Goal: Task Accomplishment & Management: Manage account settings

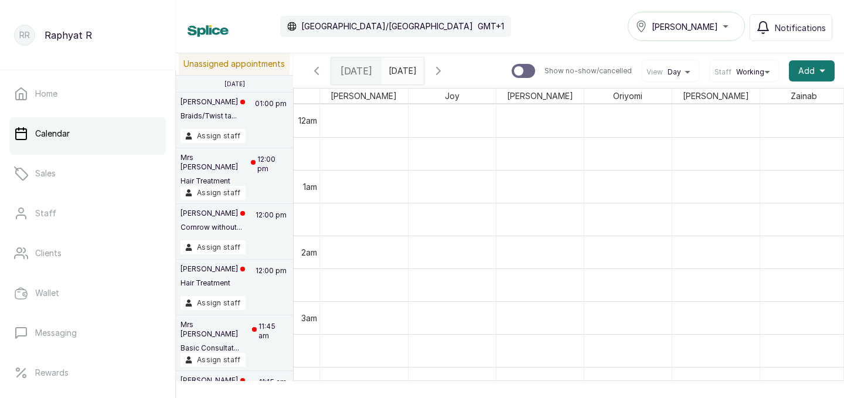
scroll to position [0, 8]
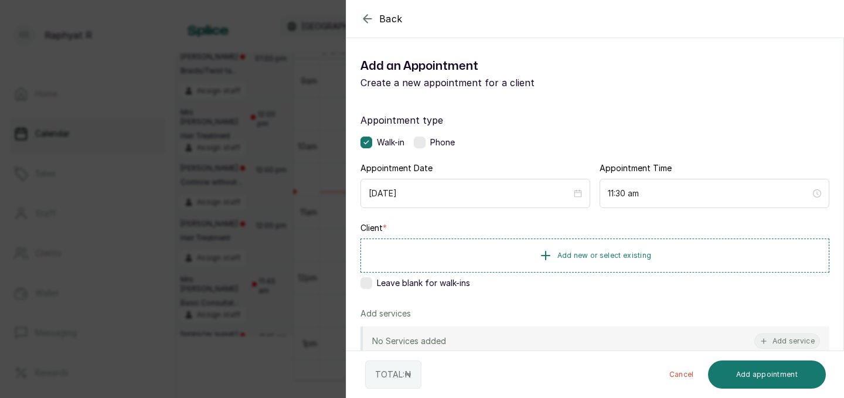
click at [582, 258] on span "Add new or select existing" at bounding box center [604, 255] width 94 height 9
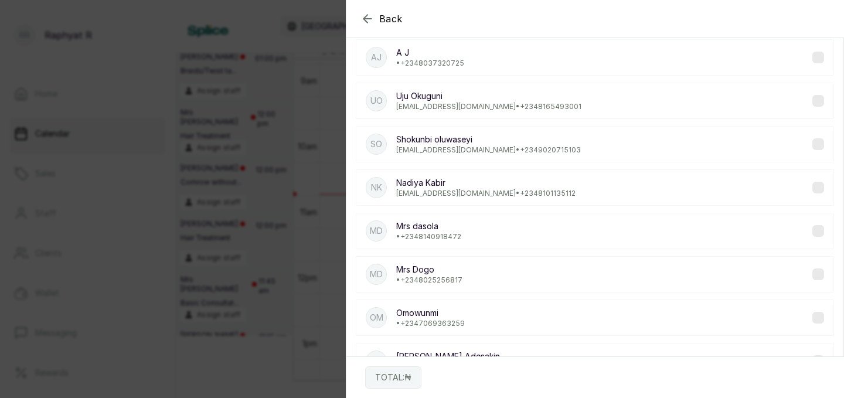
scroll to position [0, 0]
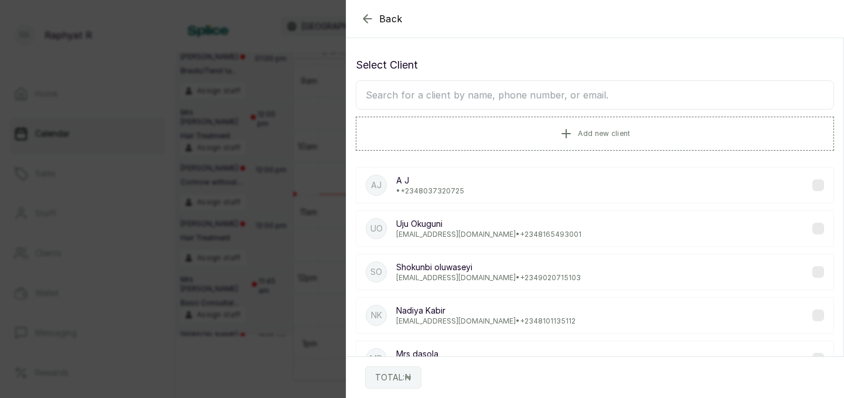
click at [365, 30] on div "Back" at bounding box center [768, 18] width 844 height 37
click at [366, 21] on icon "button" at bounding box center [367, 19] width 8 height 8
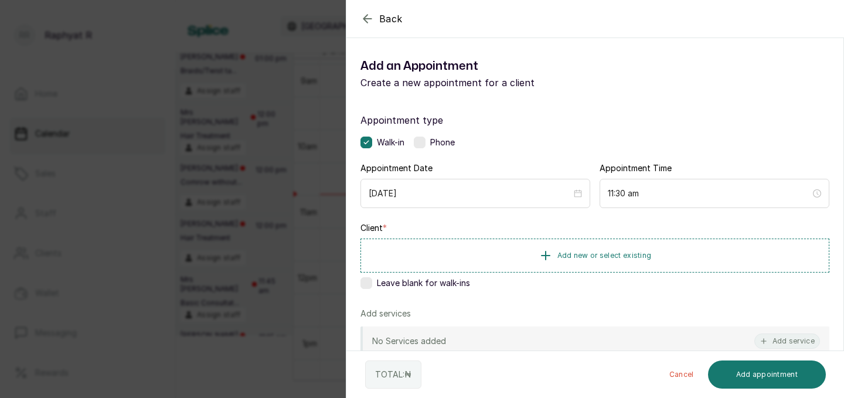
click at [366, 21] on icon "button" at bounding box center [367, 19] width 8 height 8
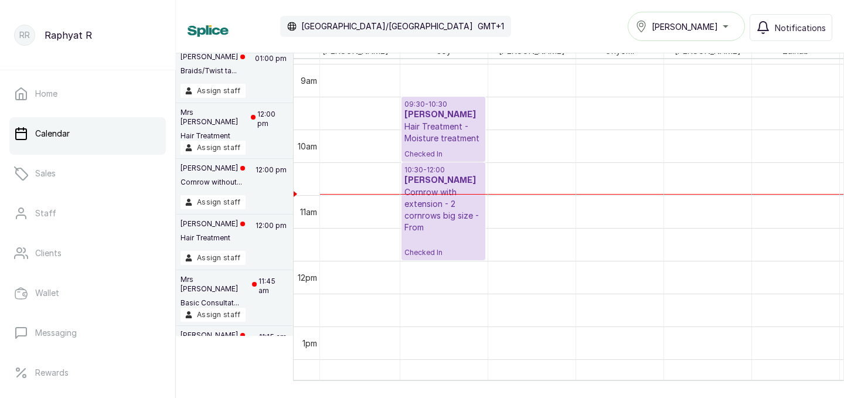
click at [694, 30] on span "[PERSON_NAME]" at bounding box center [684, 27] width 66 height 12
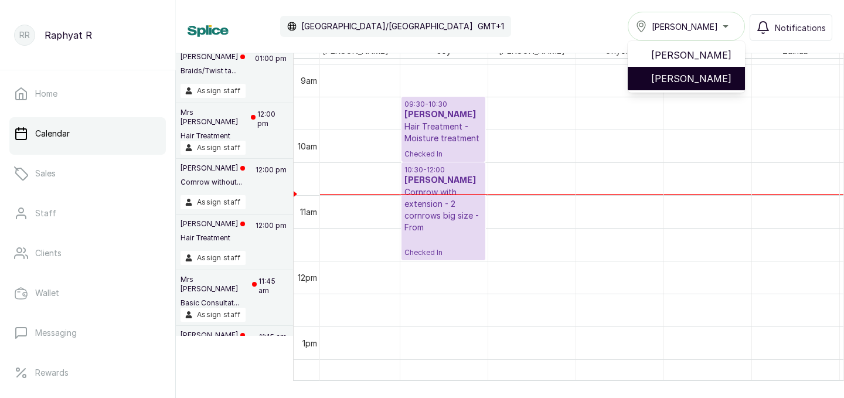
click at [694, 73] on span "Tasala Lekki" at bounding box center [693, 78] width 84 height 14
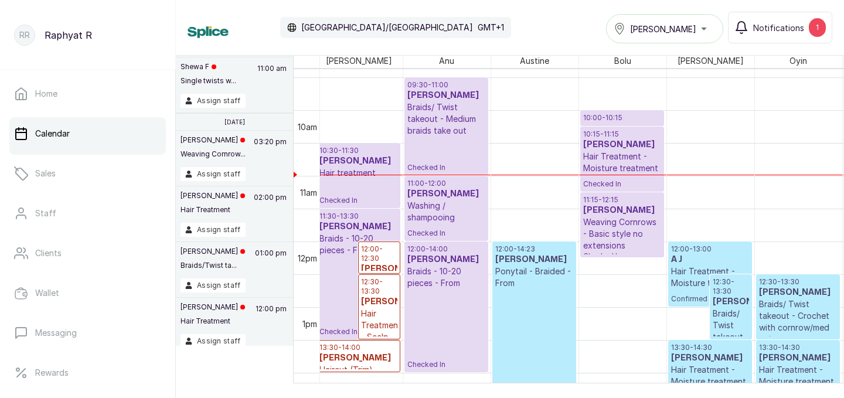
scroll to position [615, 141]
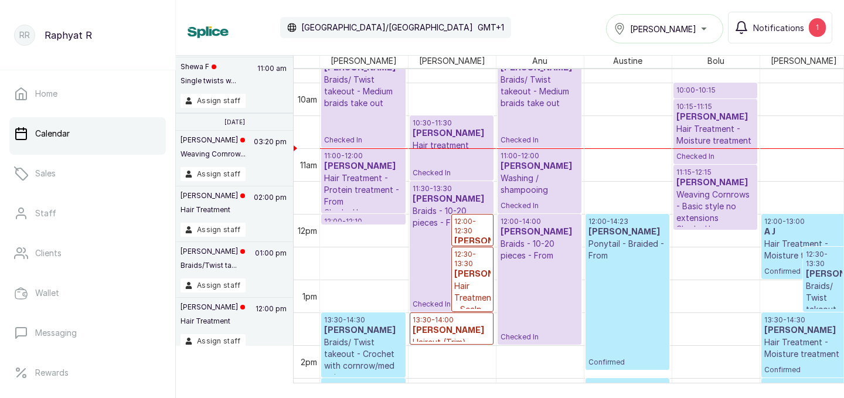
click at [678, 28] on span "Tasala Lekki" at bounding box center [663, 29] width 66 height 12
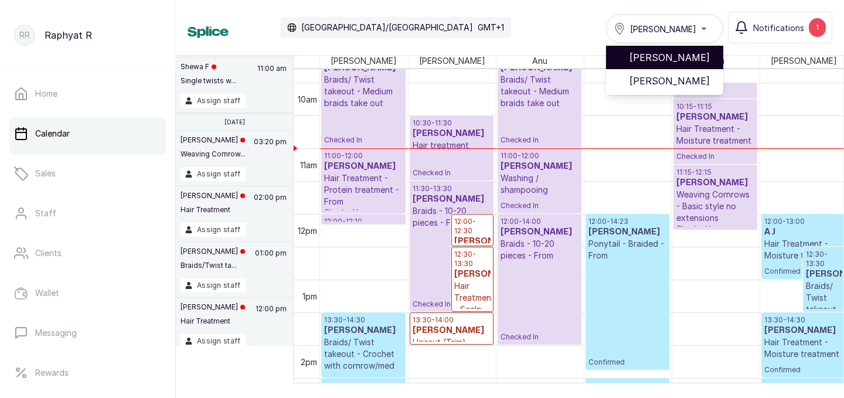
click at [678, 56] on span "[PERSON_NAME]" at bounding box center [671, 57] width 84 height 14
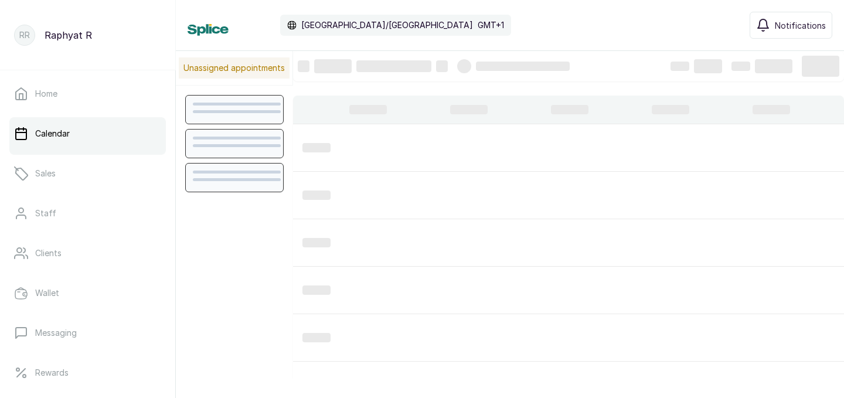
scroll to position [394, 0]
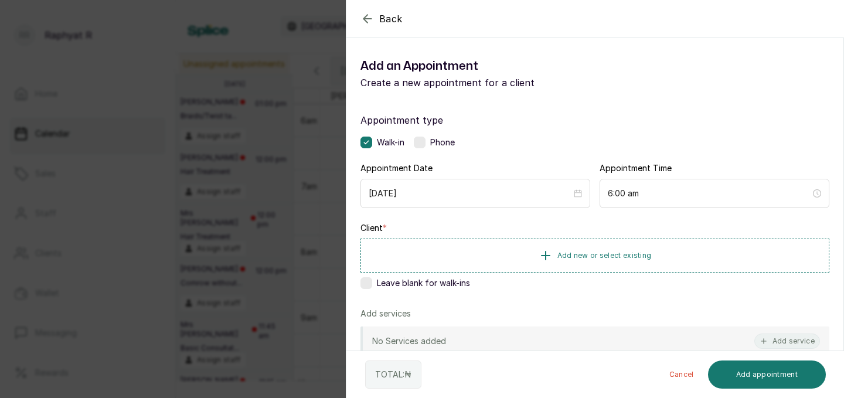
click at [572, 120] on label "Appointment type" at bounding box center [594, 120] width 469 height 14
click at [565, 144] on div "Walk-in Phone" at bounding box center [594, 142] width 469 height 12
click at [583, 132] on div "Appointment type Walk-in Phone" at bounding box center [594, 130] width 469 height 35
click at [364, 16] on icon "button" at bounding box center [367, 19] width 14 height 14
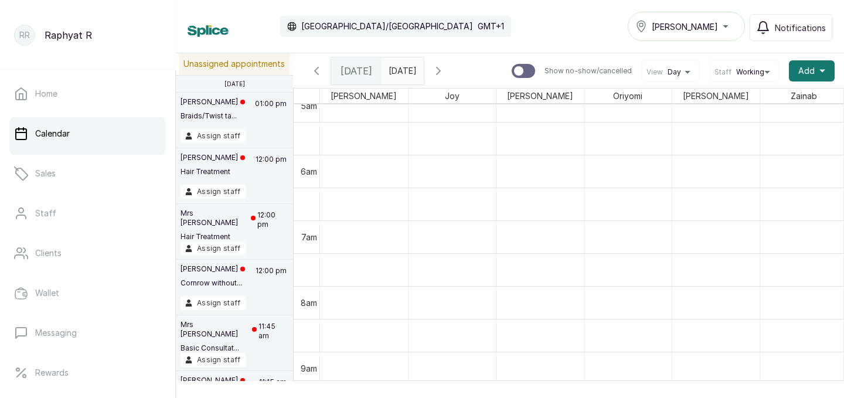
scroll to position [377, 0]
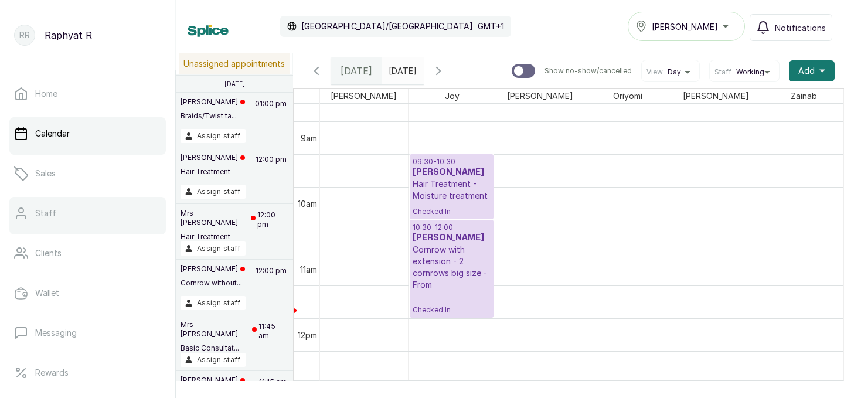
click at [98, 213] on link "Staff" at bounding box center [87, 213] width 156 height 33
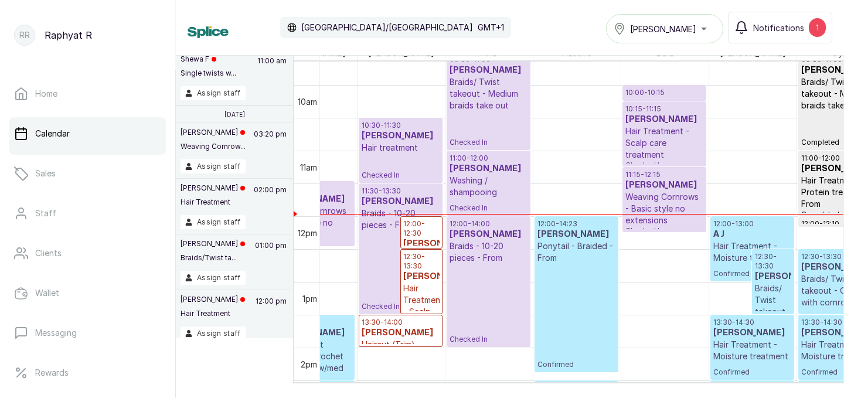
click at [689, 26] on div "[PERSON_NAME]" at bounding box center [664, 29] width 102 height 14
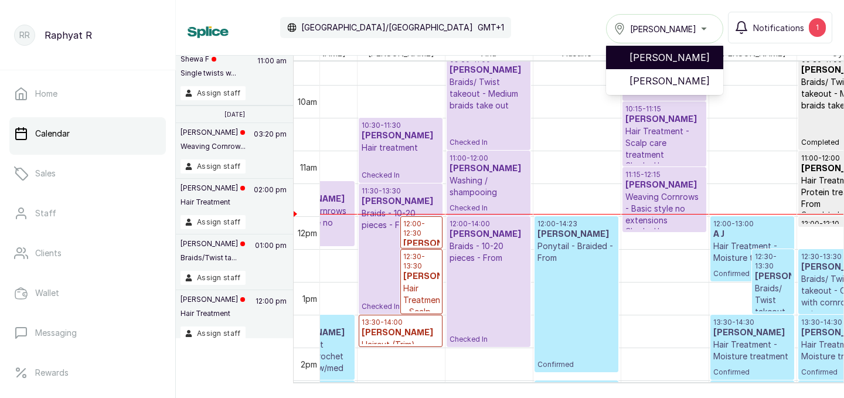
click at [683, 57] on span "[PERSON_NAME]" at bounding box center [671, 57] width 84 height 14
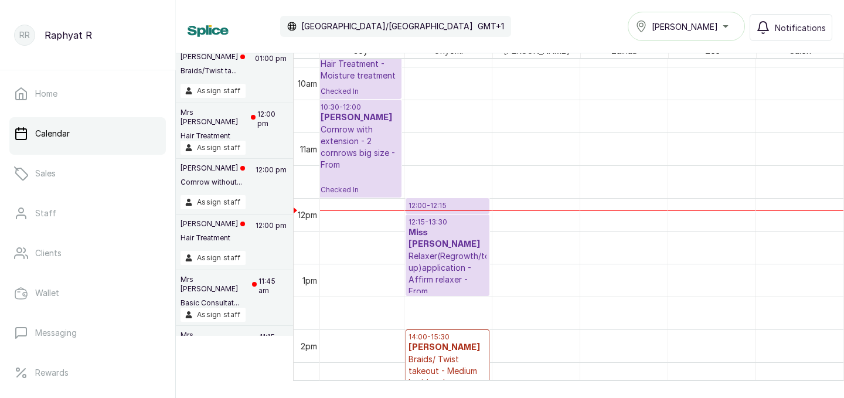
scroll to position [648, 92]
drag, startPoint x: 588, startPoint y: 275, endPoint x: 843, endPoint y: 275, distance: 255.4
click at [843, 275] on td "09:30 - 10:30 [PERSON_NAME] Hair Treatment - Moisture treatment Checked In 10:3…" at bounding box center [582, 219] width 524 height 321
click at [354, 77] on p "Hair Treatment - Moisture treatment" at bounding box center [359, 69] width 78 height 23
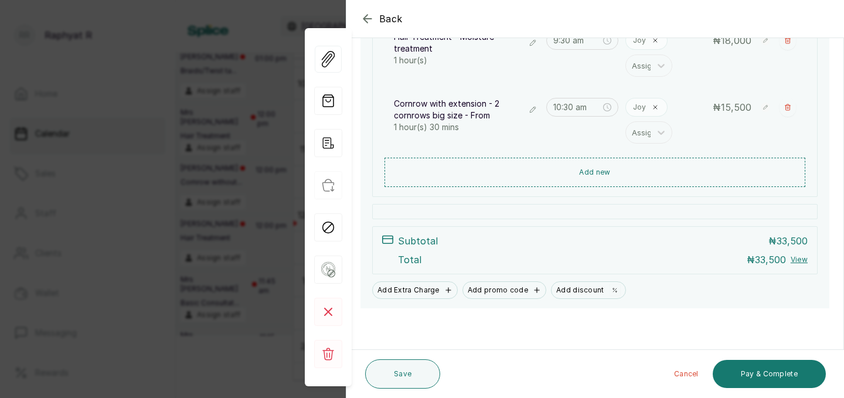
scroll to position [219, 0]
click at [748, 375] on button "Pay & Complete" at bounding box center [768, 374] width 113 height 28
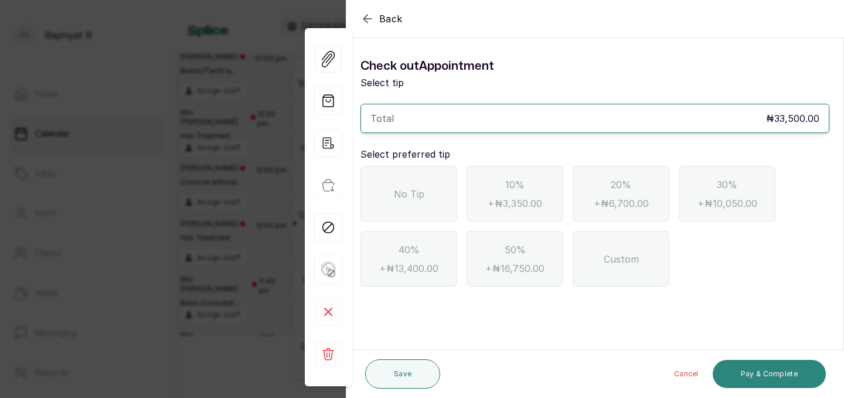
scroll to position [0, 0]
click at [423, 206] on div "No Tip" at bounding box center [408, 194] width 97 height 56
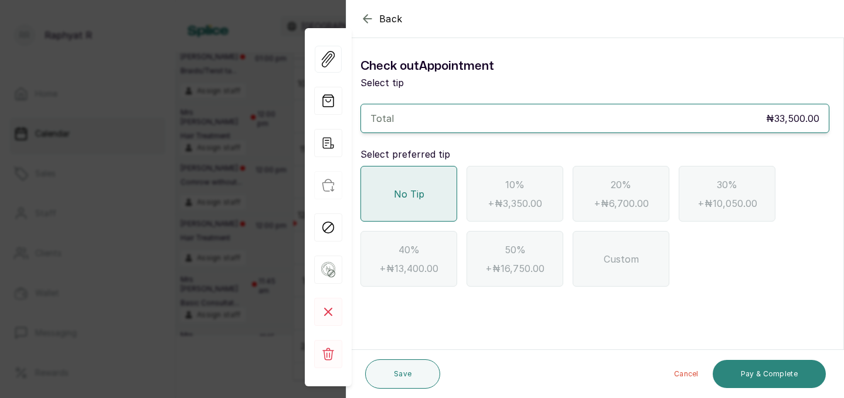
click at [774, 371] on button "Pay & Complete" at bounding box center [768, 374] width 113 height 28
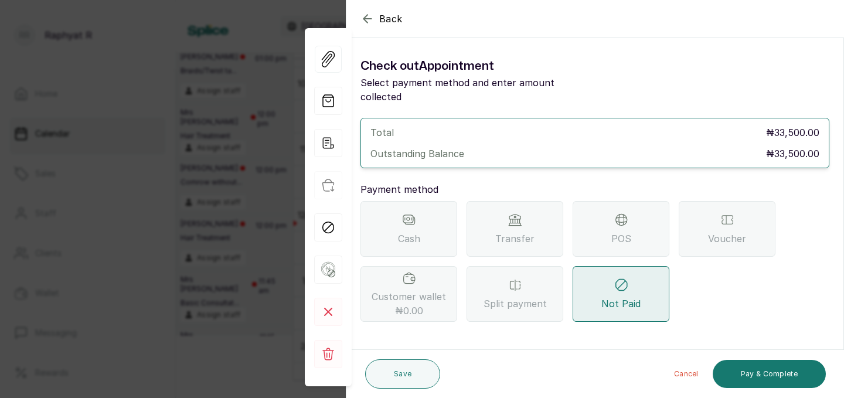
click at [501, 231] on span "Transfer" at bounding box center [514, 238] width 39 height 14
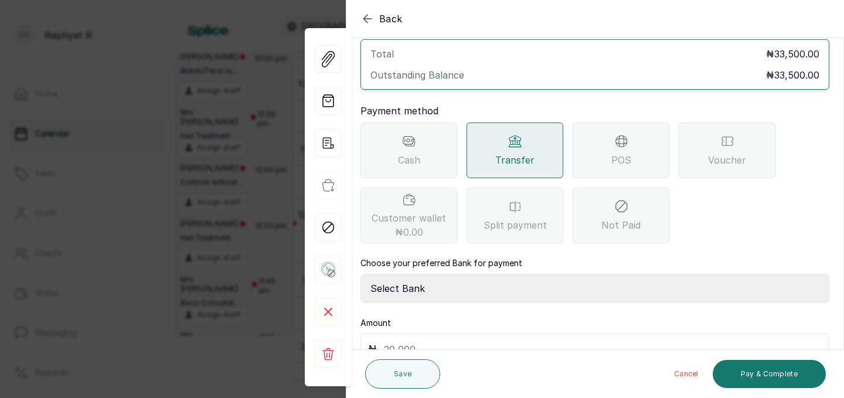
scroll to position [80, 0]
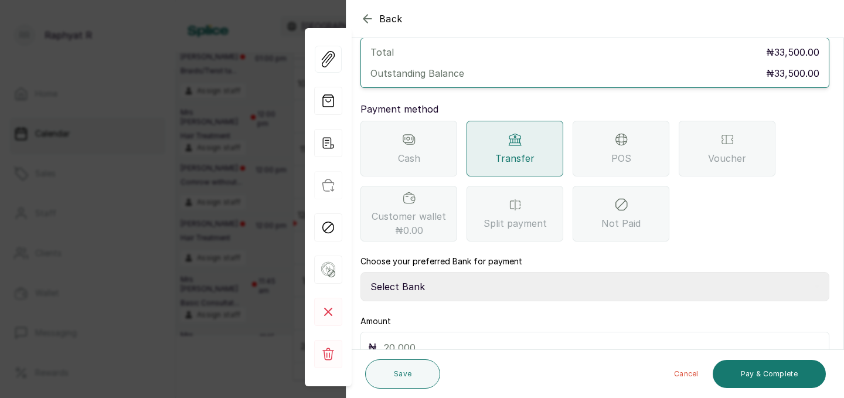
click at [462, 272] on select "Select Bank TRACTION(TRACTION) Providus Bank TASALAHQ HAIR AND BEAUTY Guaranty …" at bounding box center [594, 286] width 469 height 29
select select "d2e8ea74-1b1f-42b2-81f9-dacd6e382dd2"
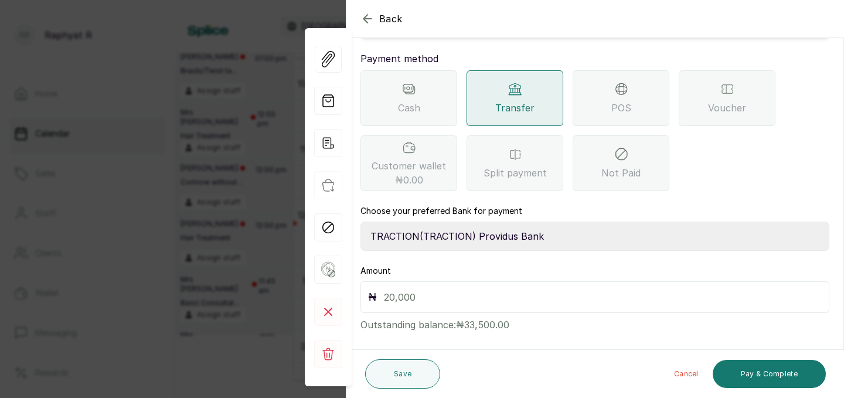
click at [422, 289] on input "text" at bounding box center [603, 297] width 438 height 16
type input "33,500"
click at [762, 371] on button "Pay & Complete" at bounding box center [768, 374] width 113 height 28
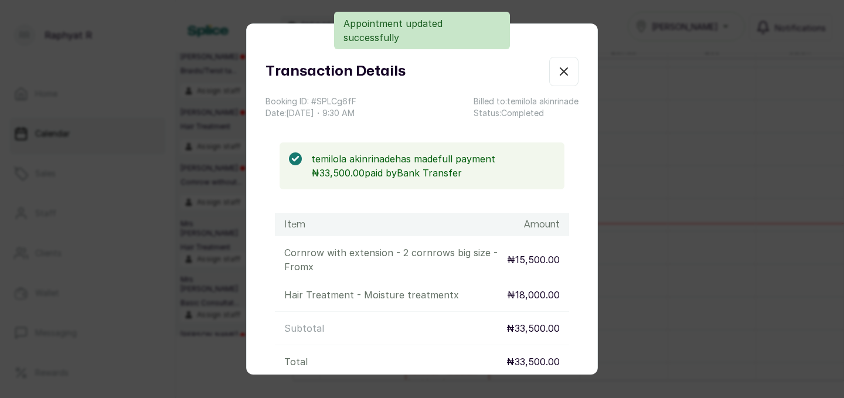
click at [565, 70] on icon "button" at bounding box center [563, 71] width 7 height 7
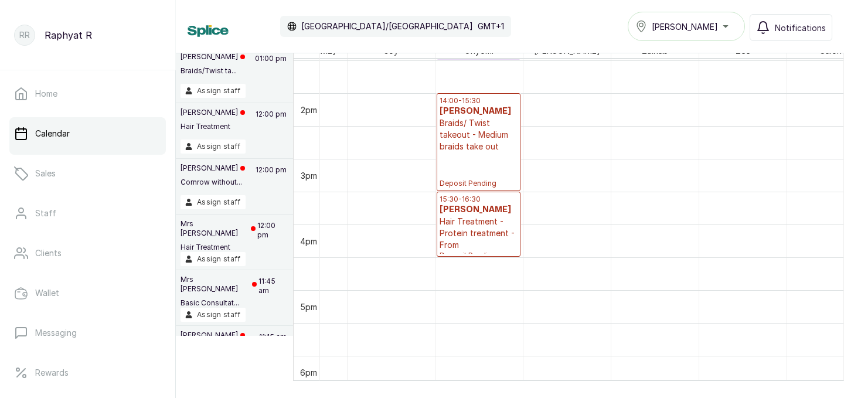
scroll to position [885, 92]
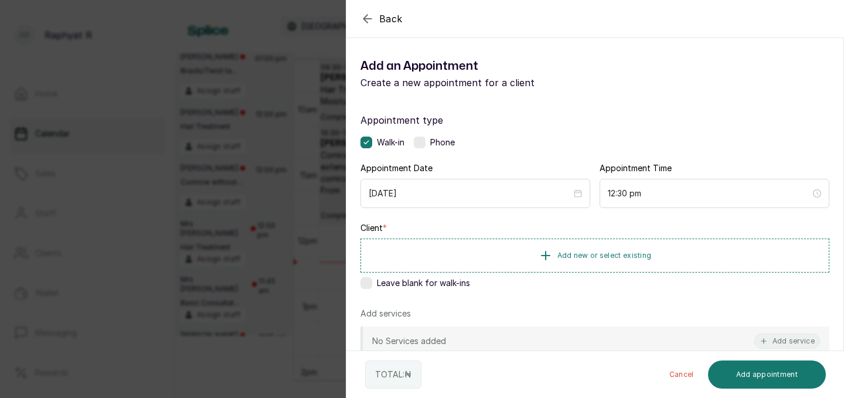
drag, startPoint x: 542, startPoint y: 275, endPoint x: 547, endPoint y: 281, distance: 8.0
click at [547, 281] on div "Client * Add new or select existing Leave blank for walk-ins" at bounding box center [594, 257] width 469 height 71
click at [363, 24] on icon "button" at bounding box center [367, 19] width 14 height 14
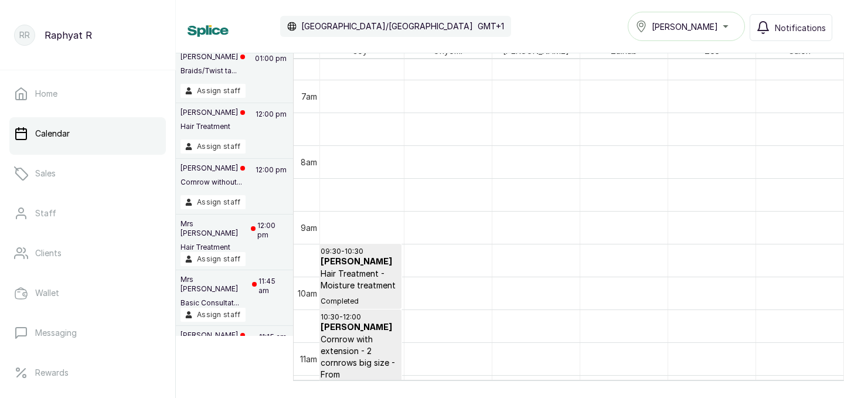
scroll to position [411, 0]
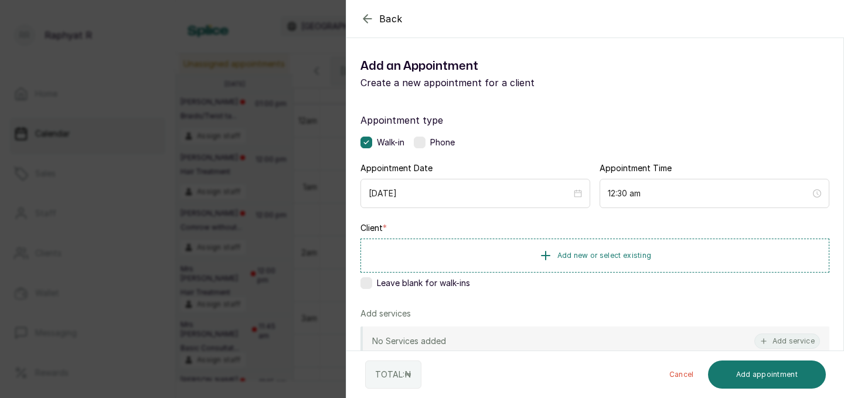
click at [530, 142] on div "Walk-in Phone" at bounding box center [594, 142] width 469 height 12
click at [362, 22] on icon "button" at bounding box center [367, 19] width 14 height 14
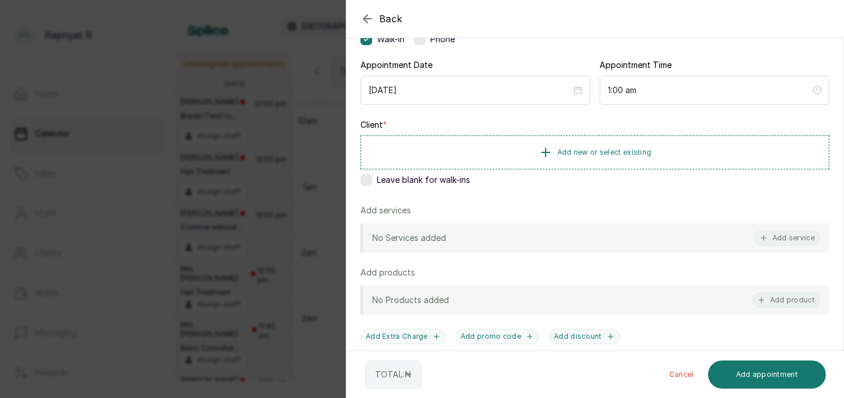
scroll to position [152, 0]
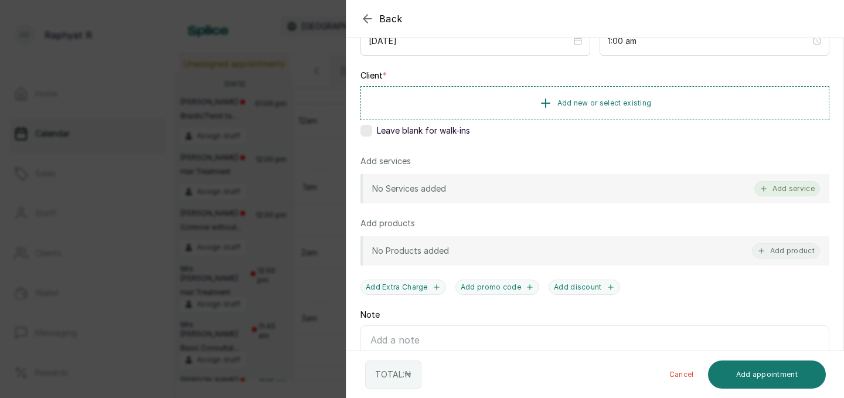
click at [782, 187] on button "Add service" at bounding box center [787, 188] width 66 height 15
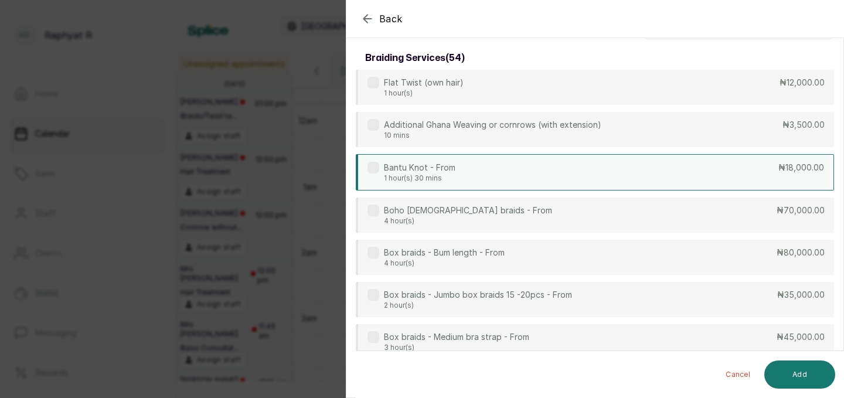
scroll to position [0, 0]
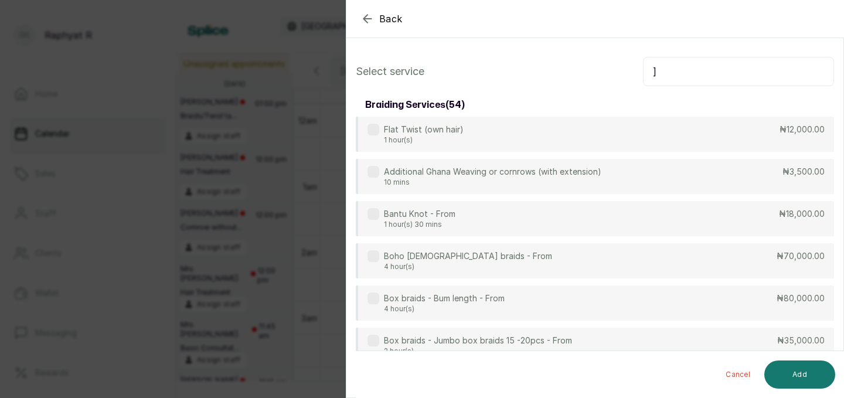
click at [718, 77] on input "]" at bounding box center [738, 71] width 191 height 29
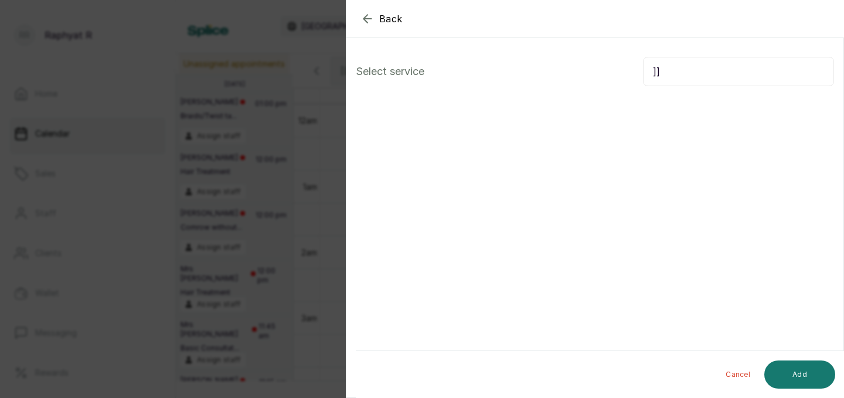
type input "]"
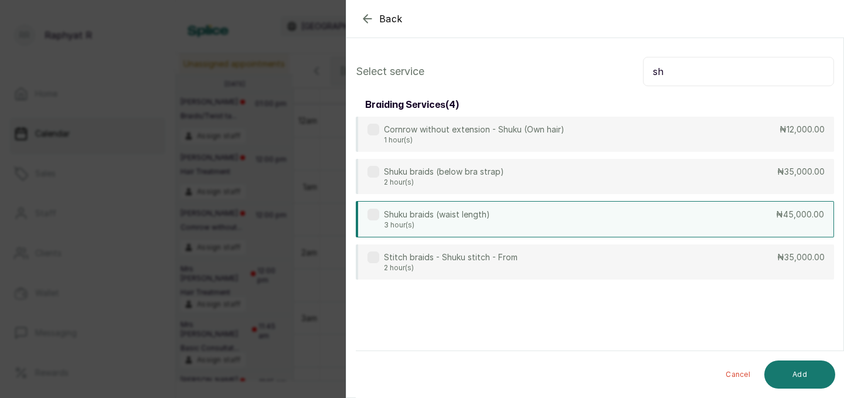
type input "s"
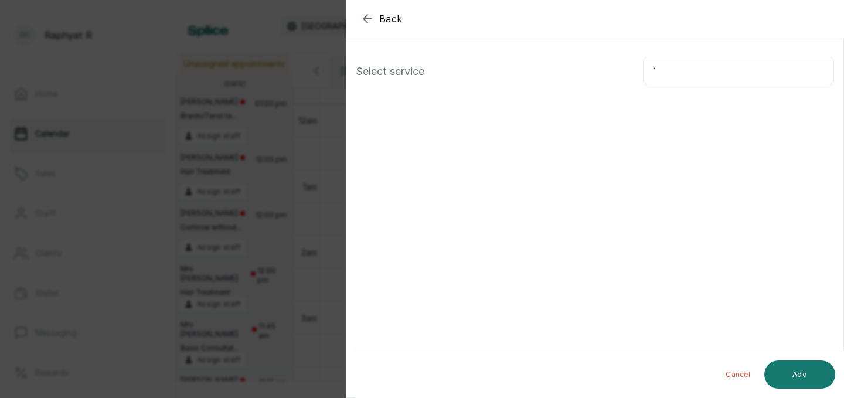
type input "`"
click at [369, 18] on icon "button" at bounding box center [367, 19] width 14 height 14
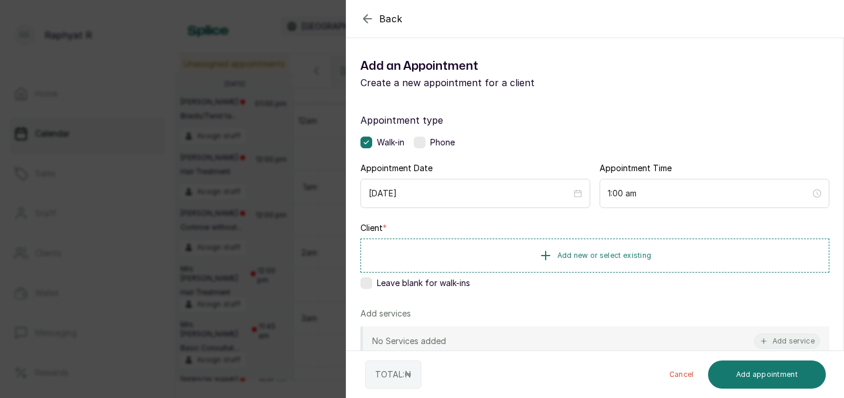
click at [368, 18] on icon "button" at bounding box center [367, 19] width 14 height 14
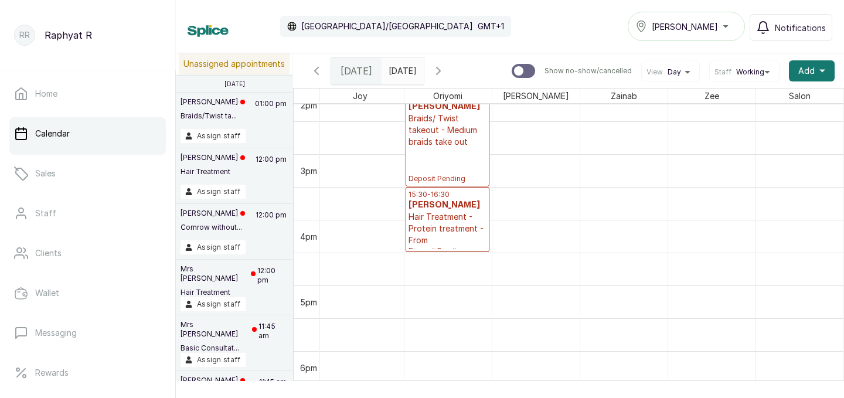
scroll to position [933, 0]
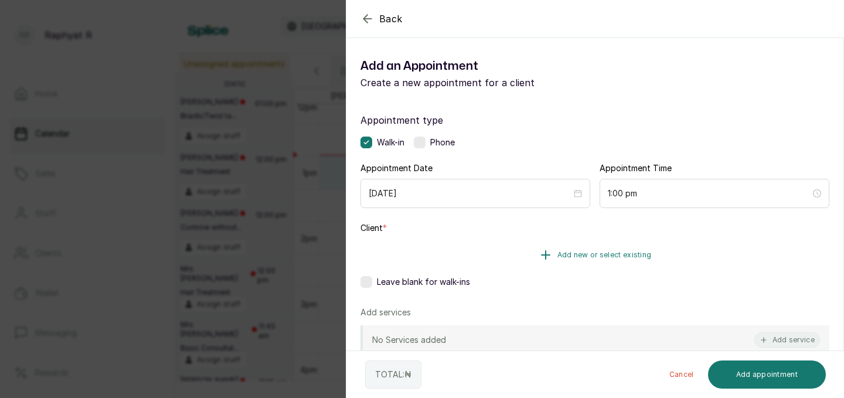
click at [562, 262] on button "Add new or select existing" at bounding box center [594, 254] width 469 height 33
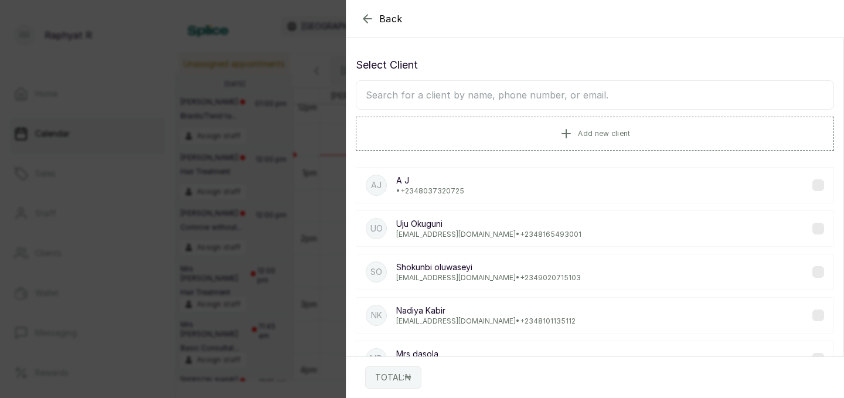
click at [459, 87] on input "text" at bounding box center [595, 94] width 478 height 29
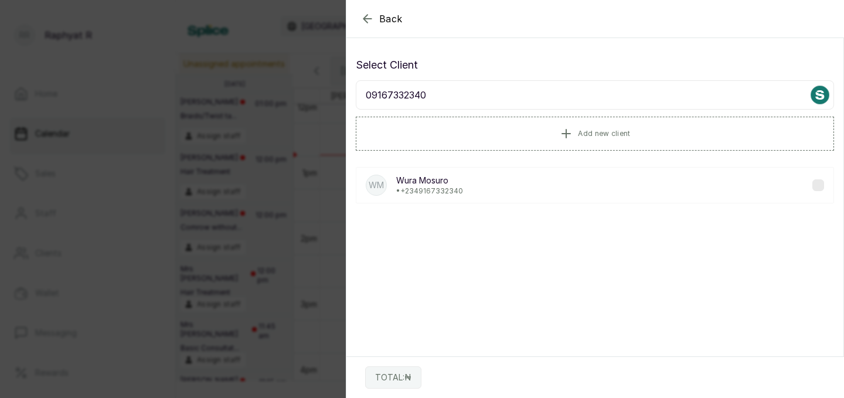
type input "09167332340"
click at [471, 174] on div "[PERSON_NAME] • [PHONE_NUMBER]" at bounding box center [595, 185] width 478 height 36
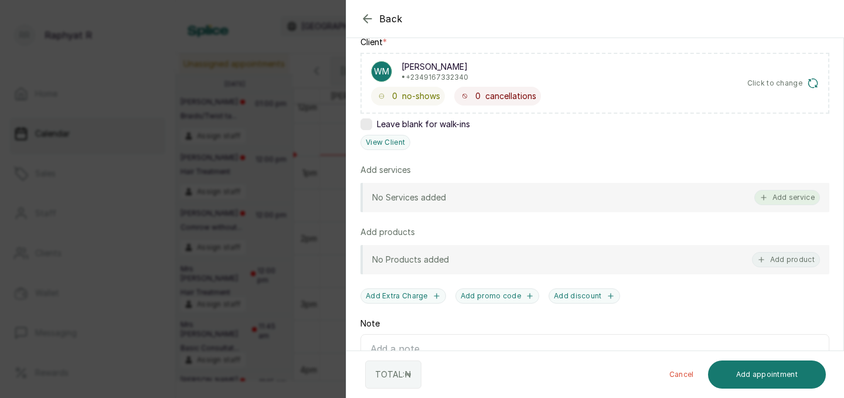
click at [772, 193] on button "Add service" at bounding box center [787, 197] width 66 height 15
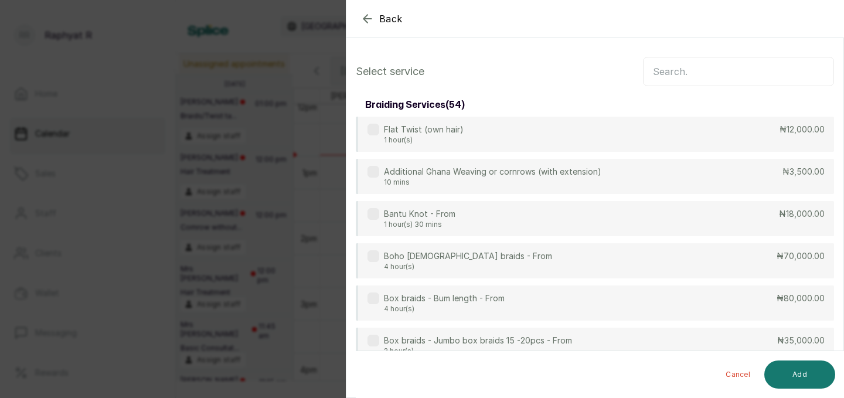
click at [704, 74] on input "text" at bounding box center [738, 71] width 191 height 29
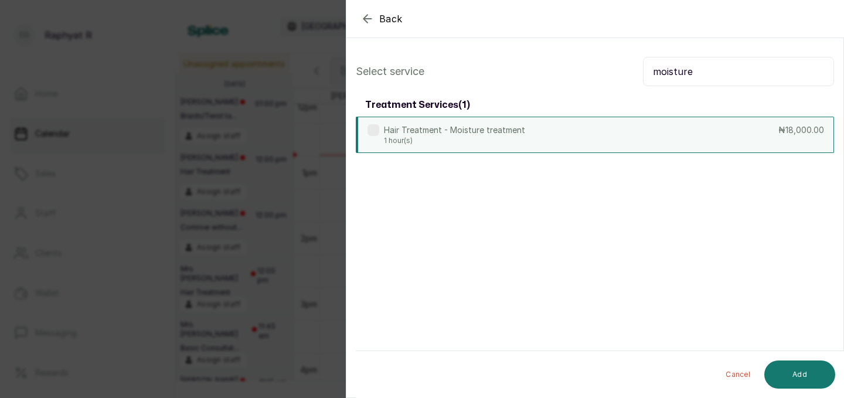
type input "moisture"
click at [595, 143] on div "Hair Treatment - Moisture treatment 1 hour(s) ₦18,000.00" at bounding box center [595, 135] width 478 height 36
click at [709, 80] on input "moisture" at bounding box center [738, 71] width 191 height 29
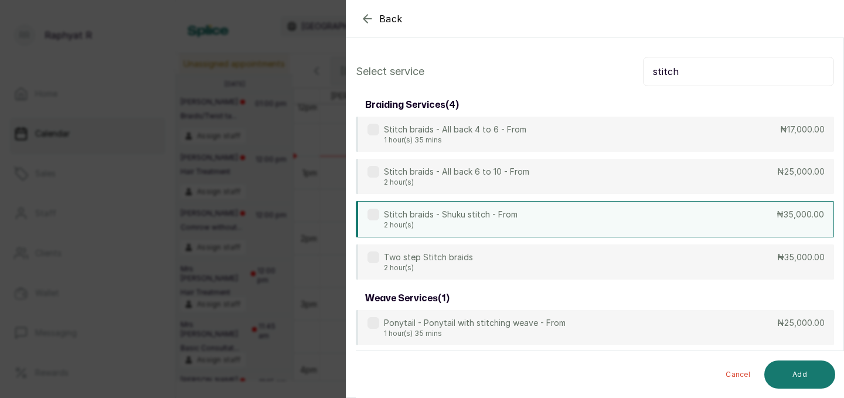
type input "stitch"
click at [582, 210] on div "Stitch braids - Shuku stitch - From 2 hour(s) ₦35,000.00" at bounding box center [595, 219] width 478 height 36
click at [798, 381] on button "Add" at bounding box center [799, 374] width 71 height 28
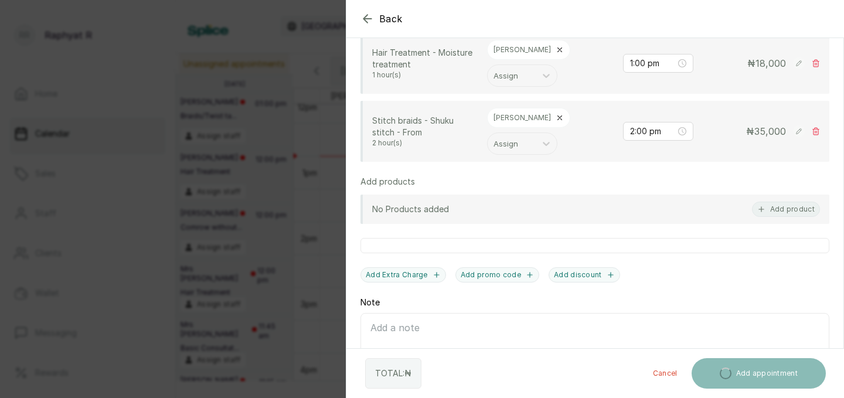
scroll to position [360, 0]
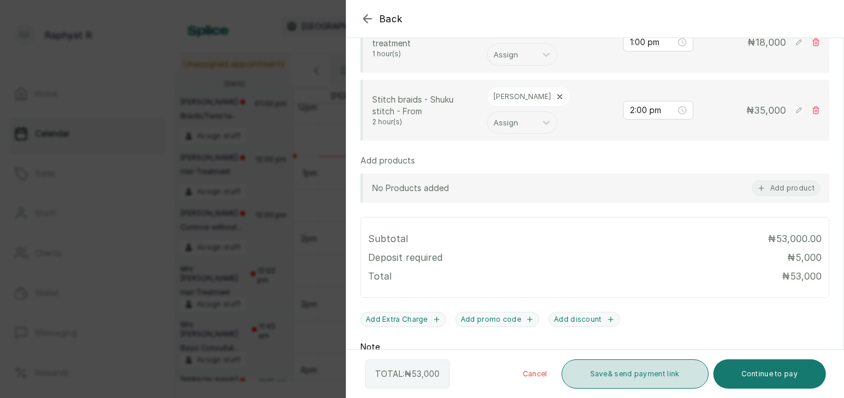
click at [615, 371] on button "Save & send payment link" at bounding box center [634, 373] width 147 height 29
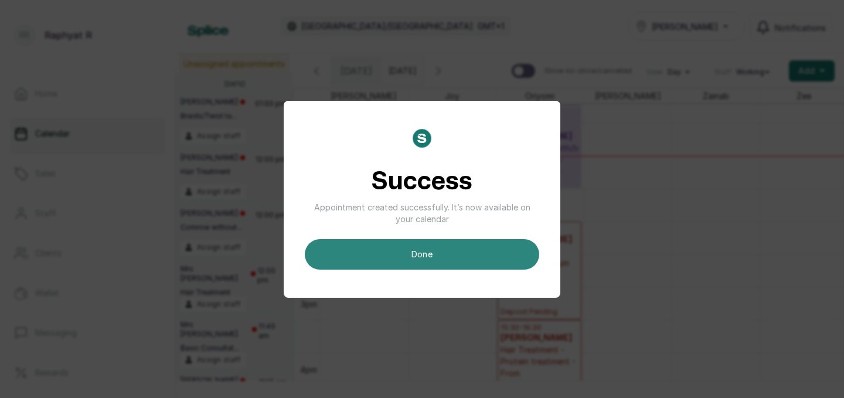
click at [503, 252] on button "done" at bounding box center [422, 254] width 234 height 30
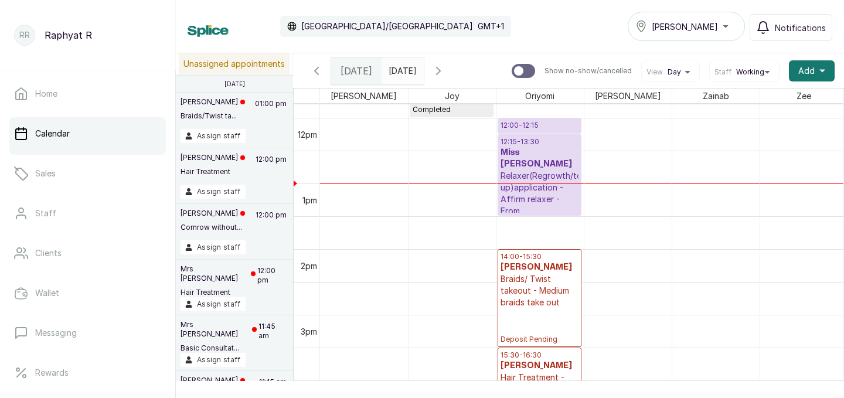
scroll to position [774, 0]
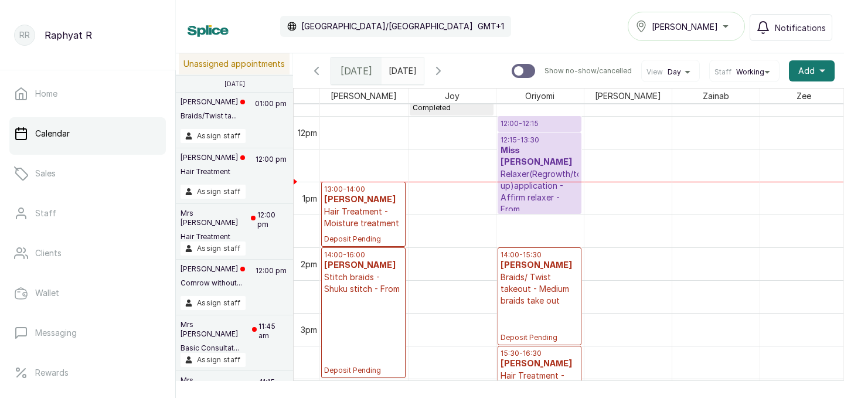
click at [374, 186] on p "13:00 - 14:00" at bounding box center [363, 189] width 78 height 9
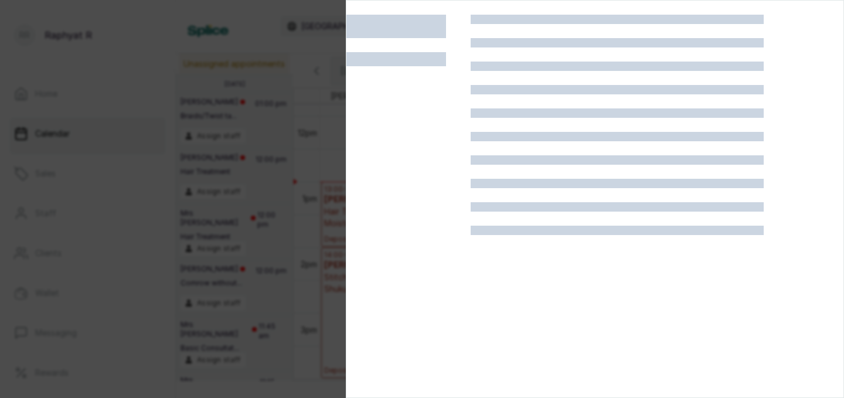
scroll to position [394, 0]
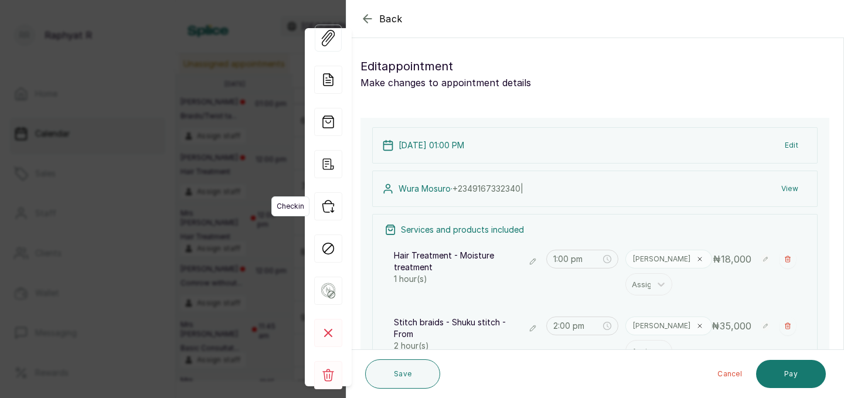
click at [325, 205] on icon "button" at bounding box center [328, 206] width 28 height 28
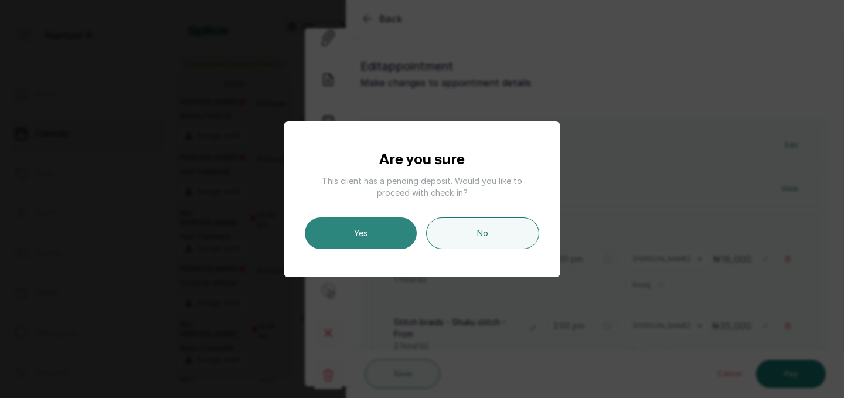
click at [343, 227] on button "Yes" at bounding box center [361, 233] width 112 height 32
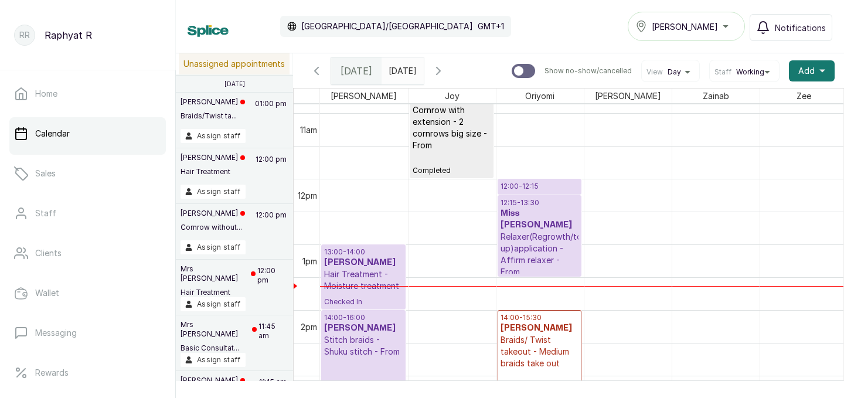
scroll to position [757, 0]
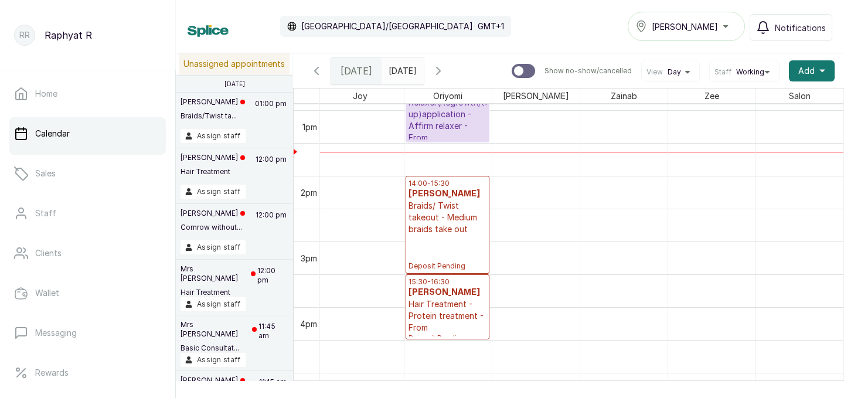
click at [435, 179] on p "14:00 - 15:30" at bounding box center [447, 183] width 78 height 9
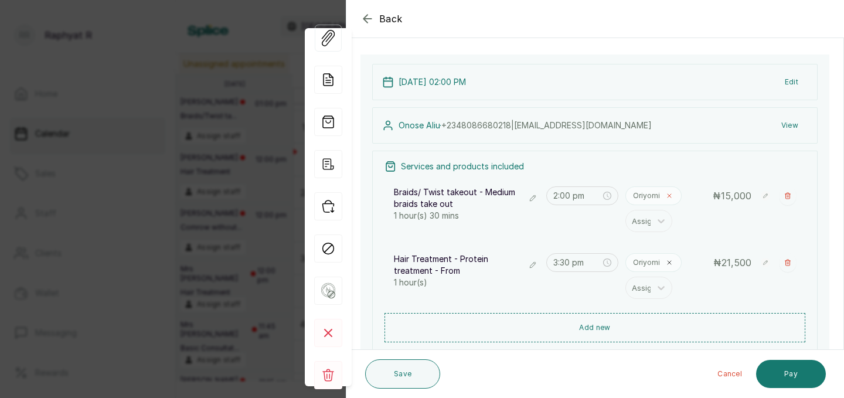
click at [671, 191] on span at bounding box center [668, 195] width 9 height 9
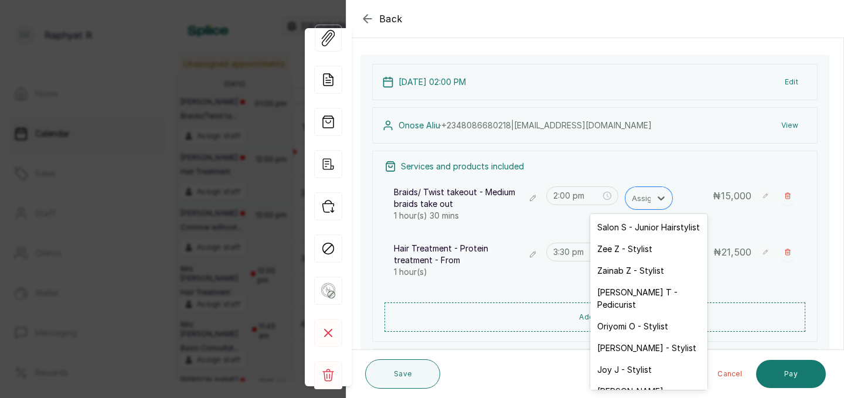
click at [671, 190] on div at bounding box center [660, 197] width 21 height 21
click at [661, 230] on div "Salon S - Junior Hairstylist" at bounding box center [648, 227] width 117 height 22
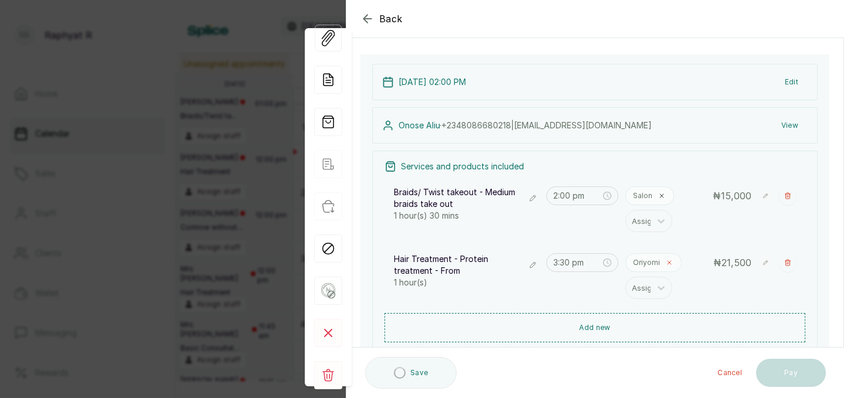
click at [666, 265] on icon at bounding box center [668, 262] width 7 height 7
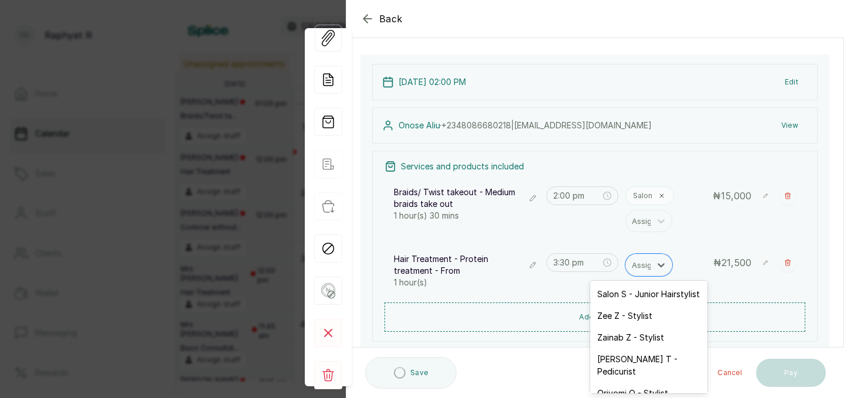
click at [666, 265] on icon at bounding box center [661, 265] width 12 height 12
click at [659, 298] on div "Salon S - Junior Hairstylist" at bounding box center [648, 294] width 117 height 22
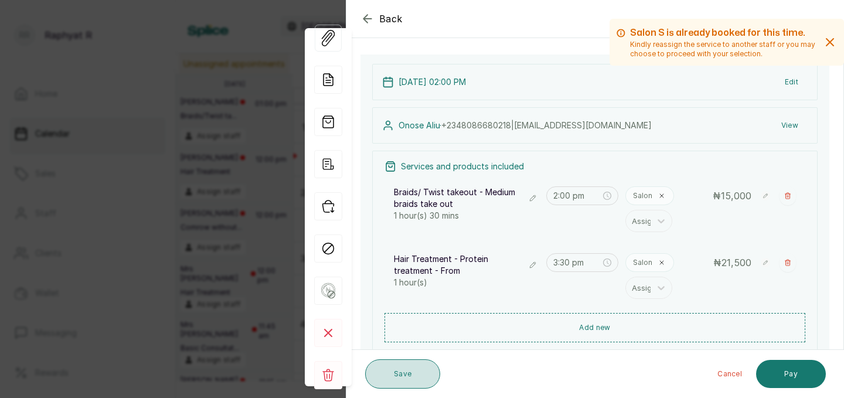
click at [401, 374] on button "Save" at bounding box center [402, 373] width 75 height 29
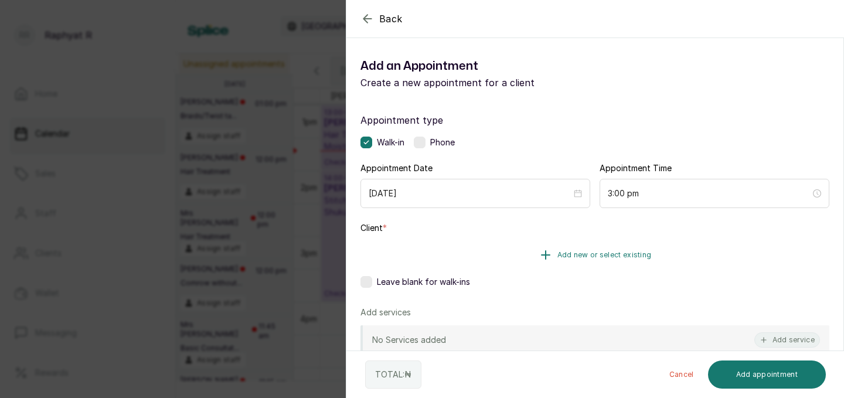
click at [568, 257] on span "Add new or select existing" at bounding box center [604, 254] width 94 height 9
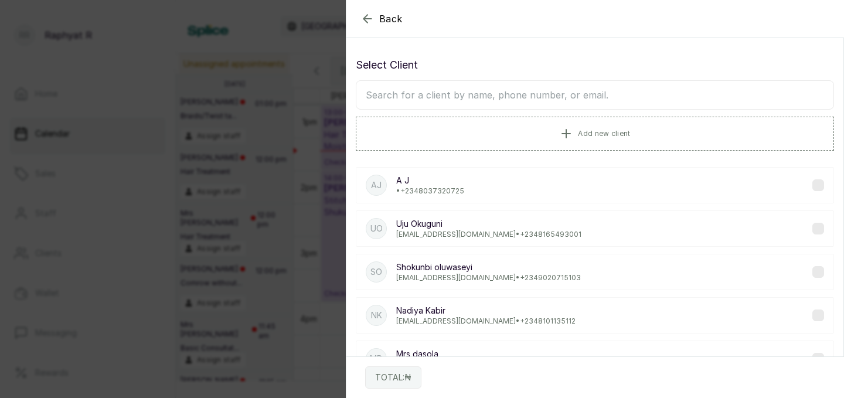
click at [432, 100] on input "text" at bounding box center [595, 94] width 478 height 29
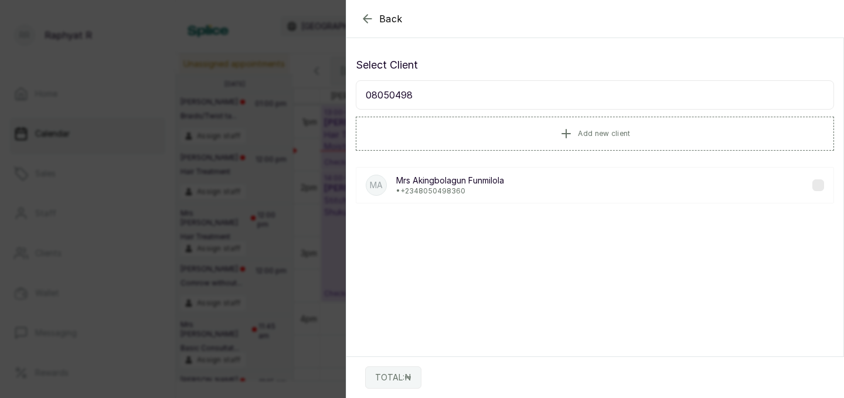
type input "080504983"
click at [460, 172] on div "MA [PERSON_NAME] Funmilola • [PHONE_NUMBER]" at bounding box center [595, 185] width 478 height 36
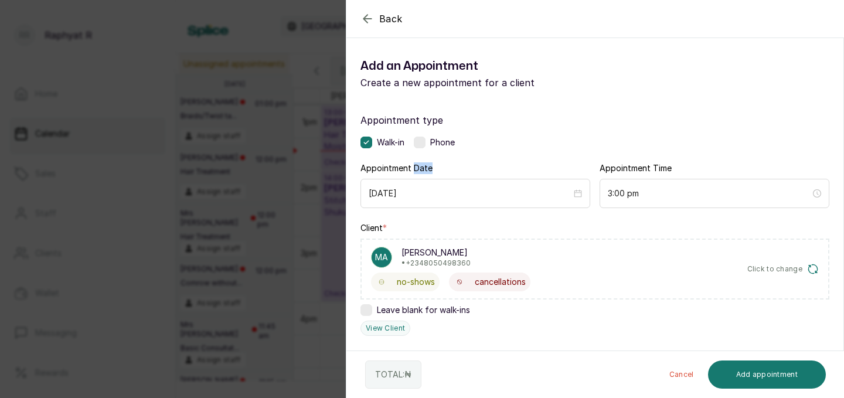
click at [460, 172] on div "Appointment Date [DATE]" at bounding box center [475, 185] width 230 height 46
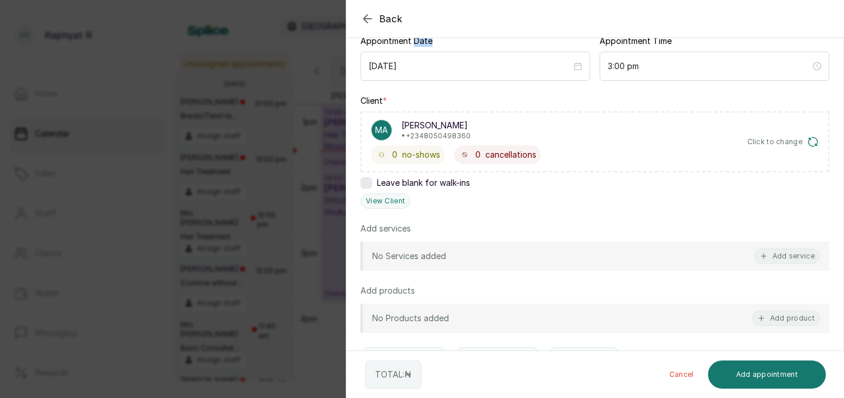
scroll to position [142, 0]
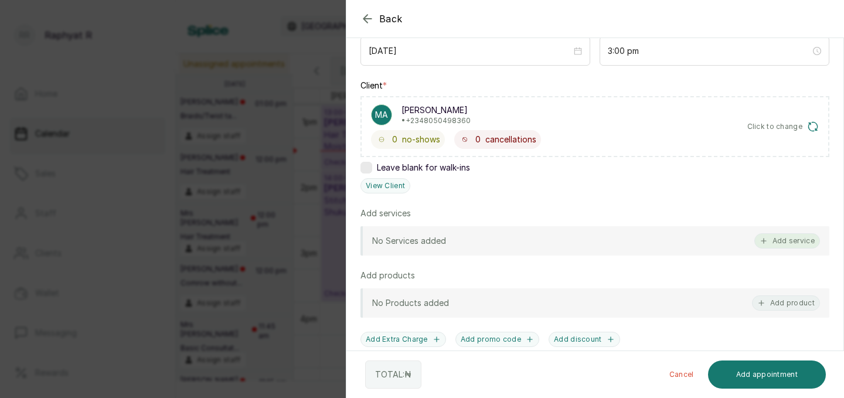
click at [774, 243] on button "Add service" at bounding box center [787, 240] width 66 height 15
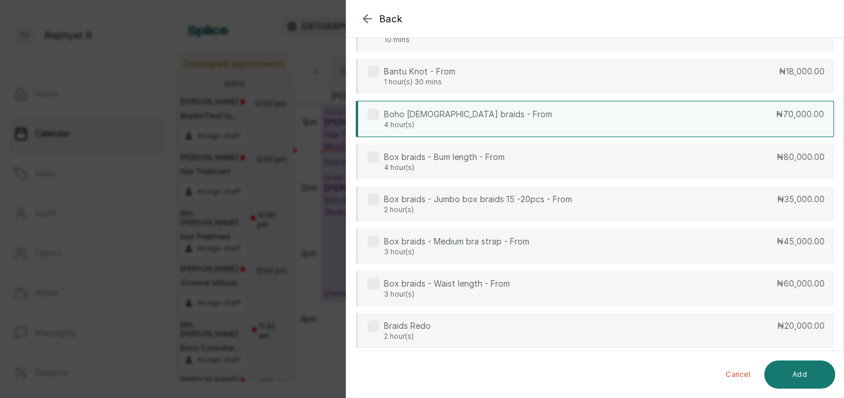
scroll to position [0, 0]
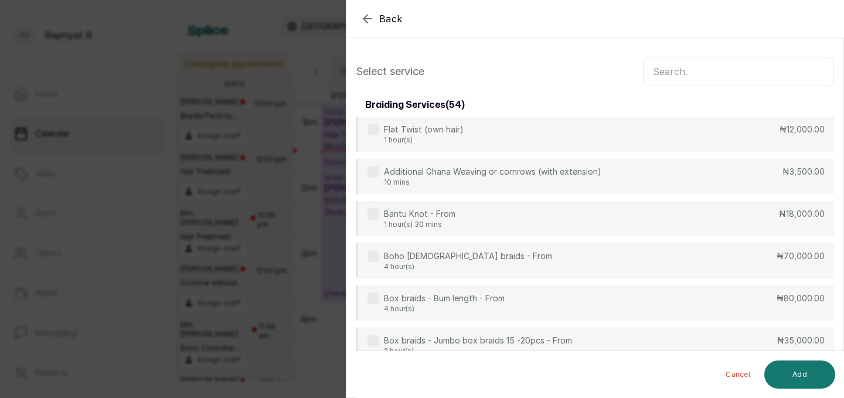
click at [763, 69] on input "text" at bounding box center [738, 71] width 191 height 29
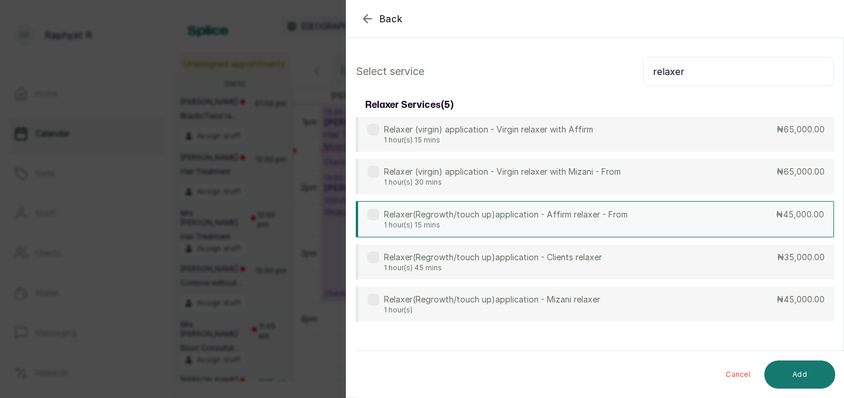
type input "relaxer"
click at [639, 220] on div "Relaxer(Regrowth/touch up)application - Affirm relaxer - From 1 hour(s) 15 mins…" at bounding box center [595, 219] width 478 height 36
click at [786, 367] on button "Add" at bounding box center [799, 374] width 71 height 28
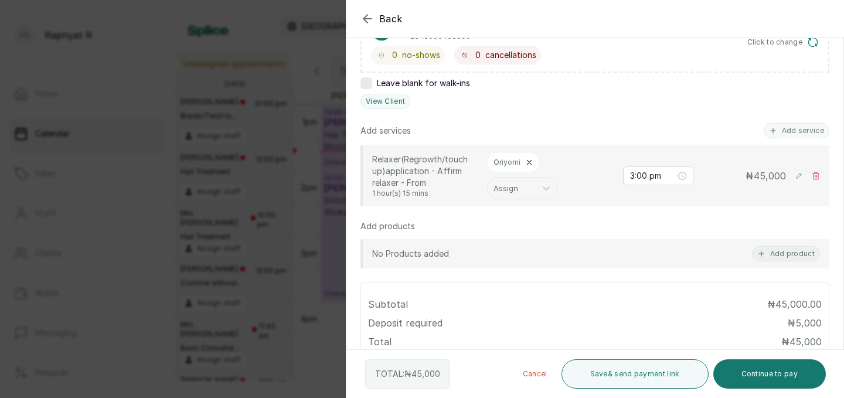
scroll to position [227, 0]
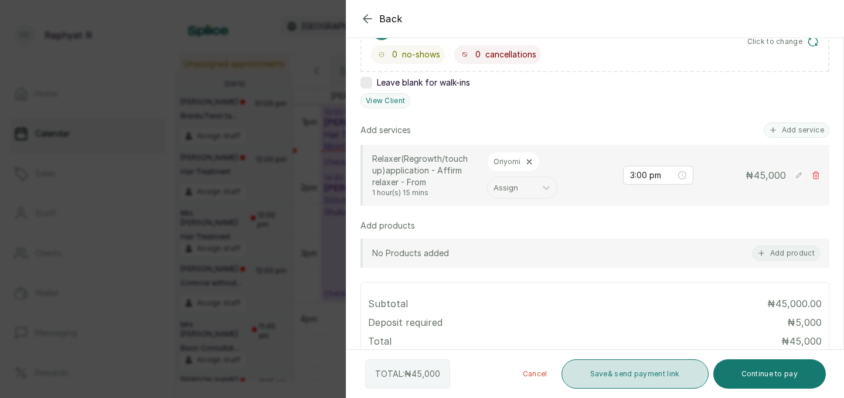
click at [630, 375] on button "Save & send payment link" at bounding box center [634, 373] width 147 height 29
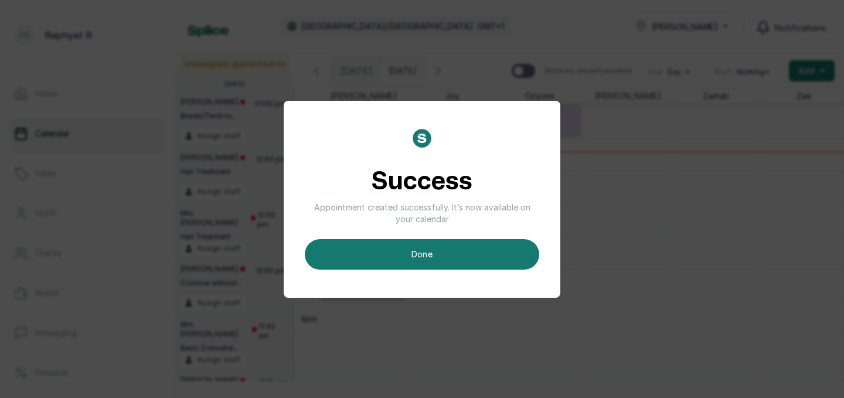
click at [461, 275] on div "Success Appointment created successfully. It’s now available on your calendar d…" at bounding box center [422, 199] width 276 height 197
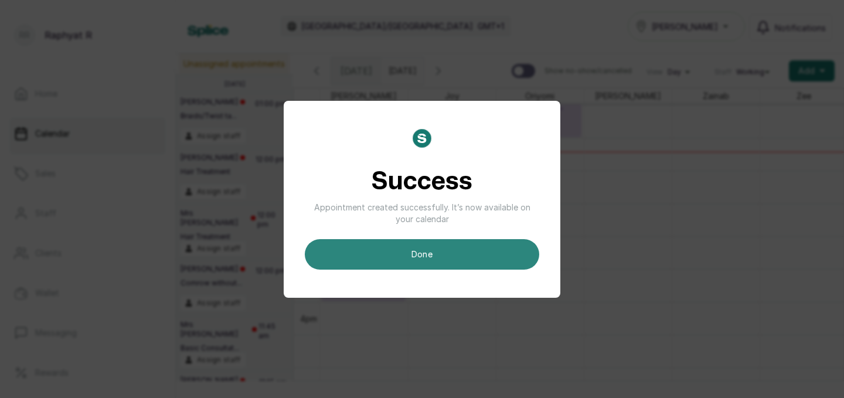
click at [462, 269] on button "done" at bounding box center [422, 254] width 234 height 30
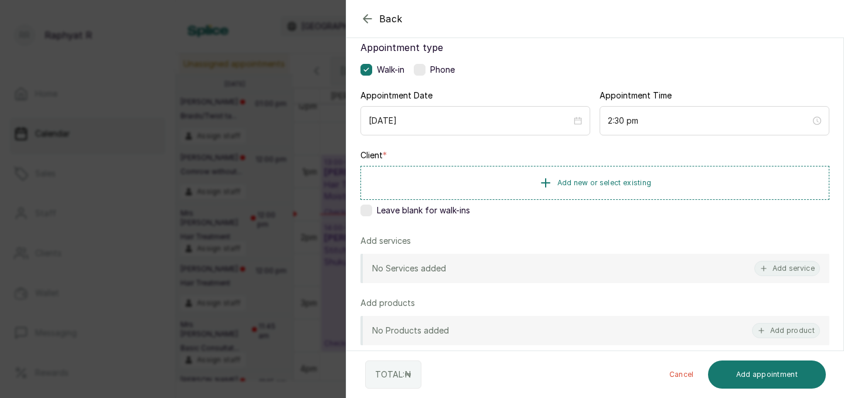
scroll to position [90, 0]
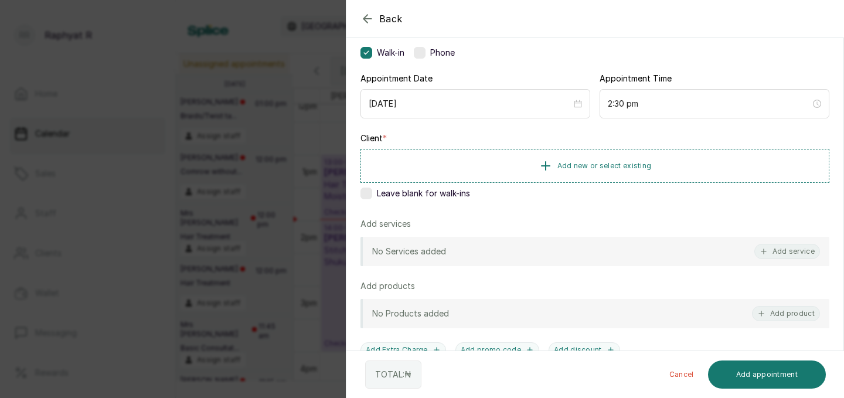
click at [367, 16] on icon "button" at bounding box center [367, 19] width 14 height 14
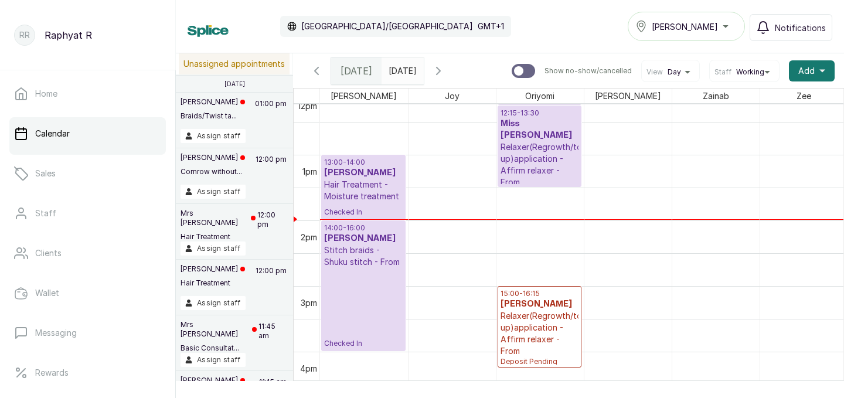
type input "dd/MM/yyyy"
click at [401, 69] on input "dd/MM/yyyy" at bounding box center [391, 68] width 19 height 20
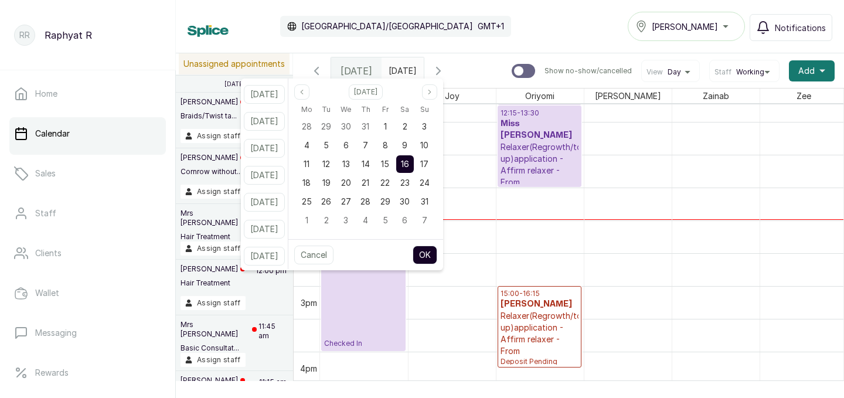
click at [401, 73] on input "dd/MM/yyyy" at bounding box center [391, 68] width 19 height 20
click at [399, 70] on input "dd/MM/yyyy" at bounding box center [391, 68] width 19 height 20
click at [395, 67] on input "dd/MM/yyyy" at bounding box center [391, 68] width 19 height 20
click at [433, 90] on icon "page next" at bounding box center [429, 91] width 7 height 7
click at [433, 89] on icon "page next" at bounding box center [429, 91] width 7 height 7
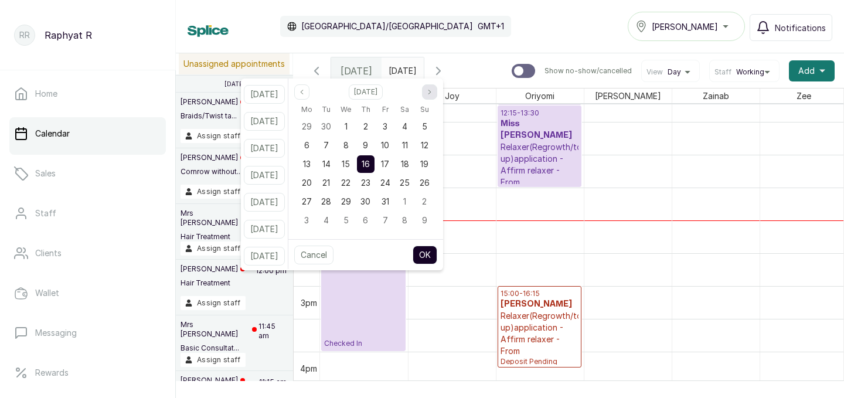
click at [433, 89] on icon "page next" at bounding box center [429, 91] width 7 height 7
click at [331, 201] on span "30" at bounding box center [326, 201] width 10 height 10
click at [437, 253] on button "OK" at bounding box center [424, 254] width 25 height 19
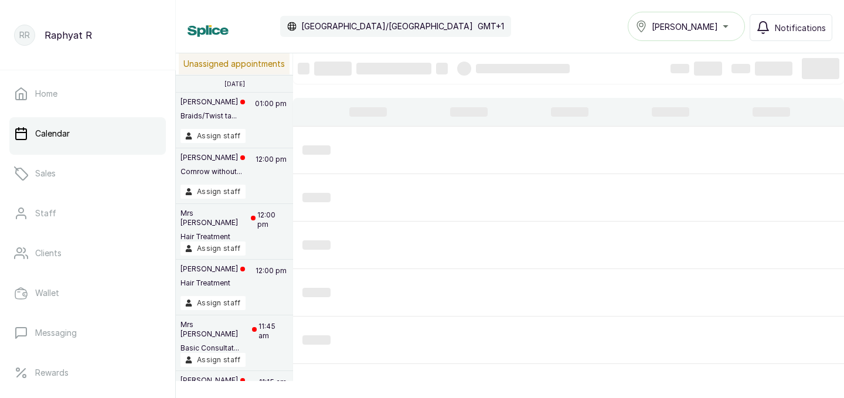
type input "[DATE]"
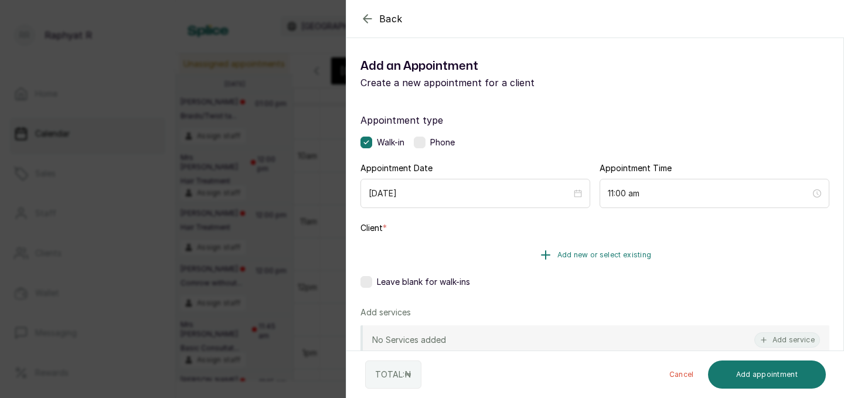
scroll to position [22, 0]
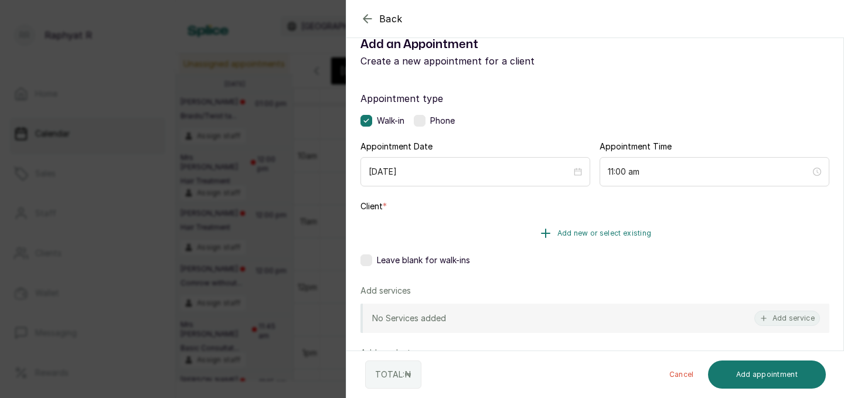
click at [549, 238] on icon "button" at bounding box center [545, 233] width 14 height 14
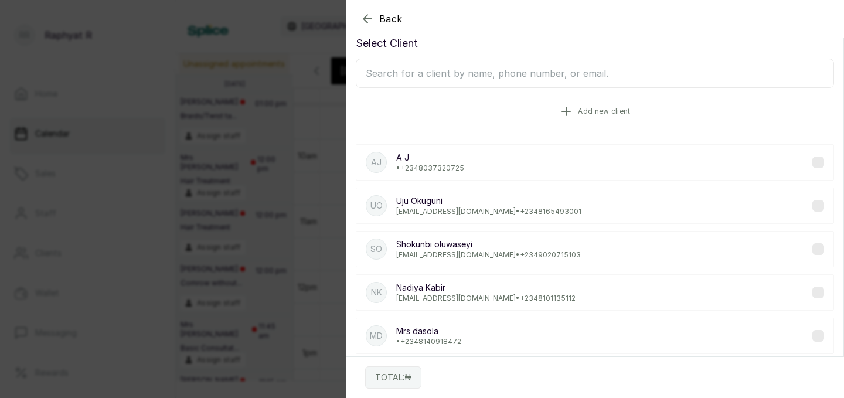
click at [483, 121] on button "Add new client" at bounding box center [595, 111] width 478 height 33
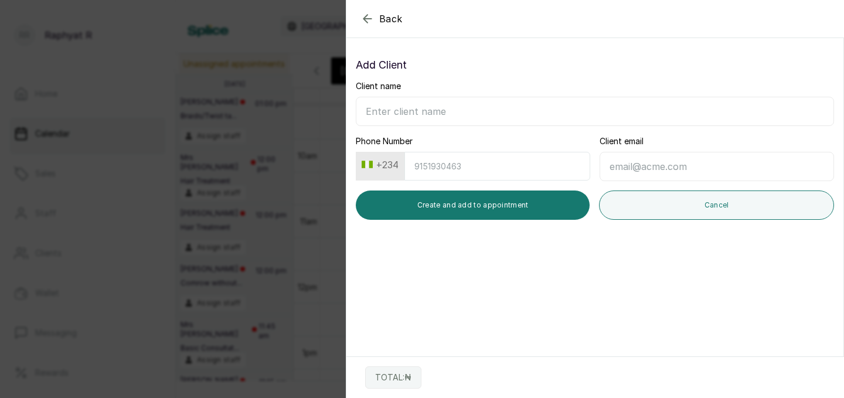
click at [368, 13] on icon "button" at bounding box center [367, 19] width 14 height 14
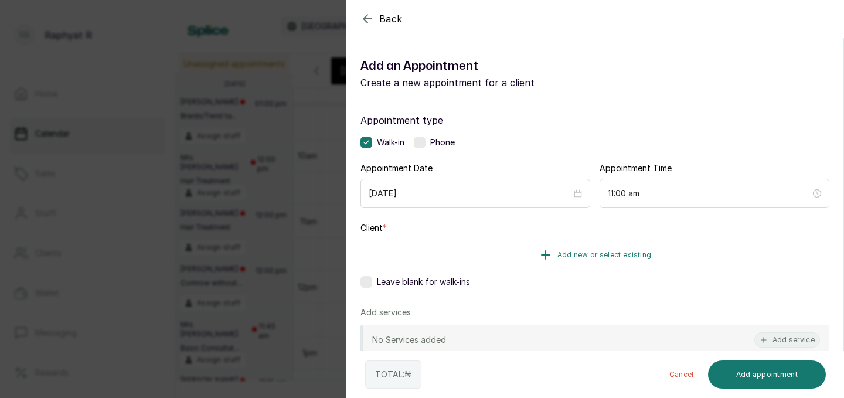
click at [530, 247] on button "Add new or select existing" at bounding box center [594, 254] width 469 height 33
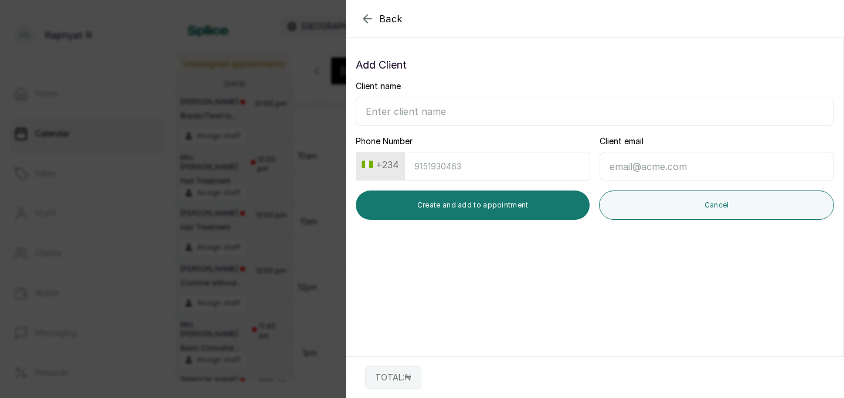
click at [368, 18] on icon "button" at bounding box center [367, 19] width 14 height 14
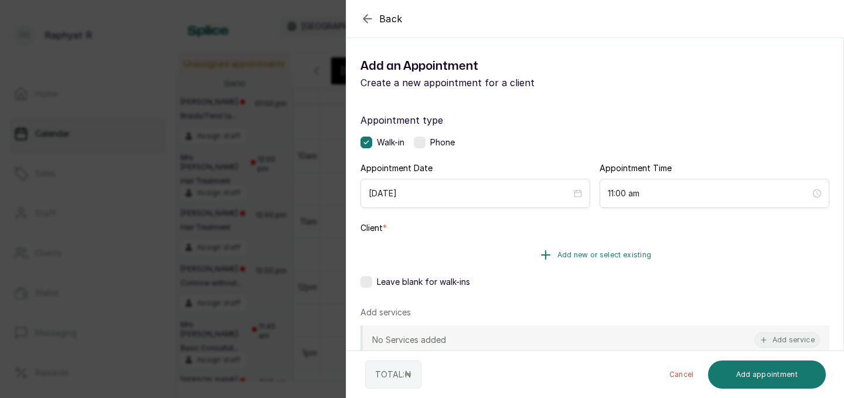
click at [559, 254] on span "Add new or select existing" at bounding box center [604, 254] width 94 height 9
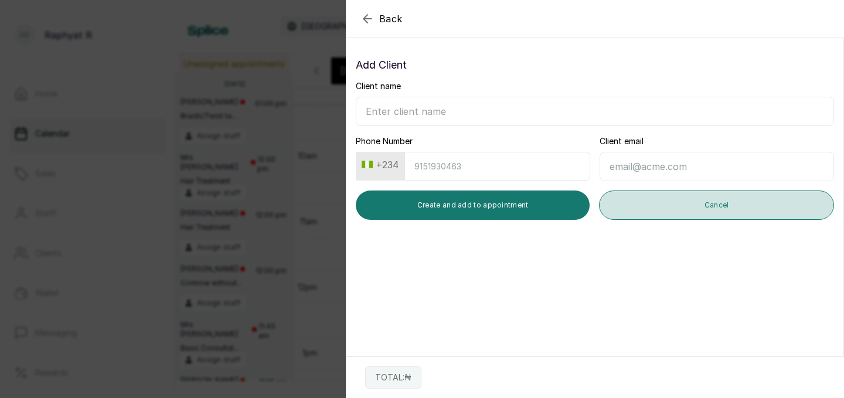
click at [665, 211] on button "Cancel" at bounding box center [716, 204] width 235 height 29
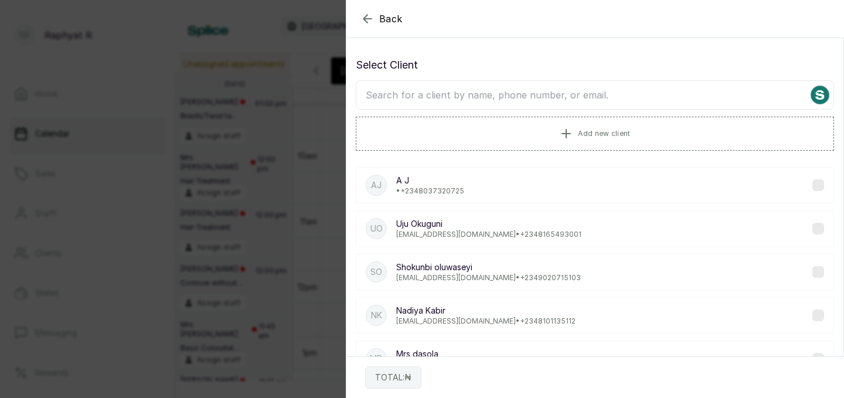
click at [521, 93] on input "text" at bounding box center [595, 94] width 478 height 29
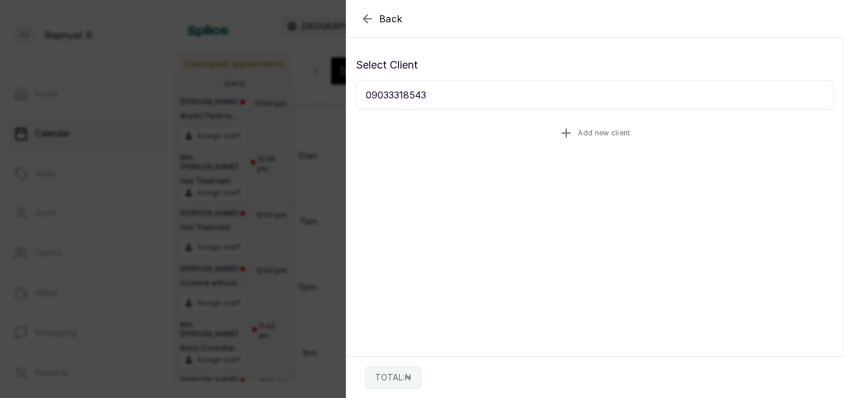
type input "09033318543"
click at [578, 135] on span "Add new client" at bounding box center [604, 132] width 52 height 9
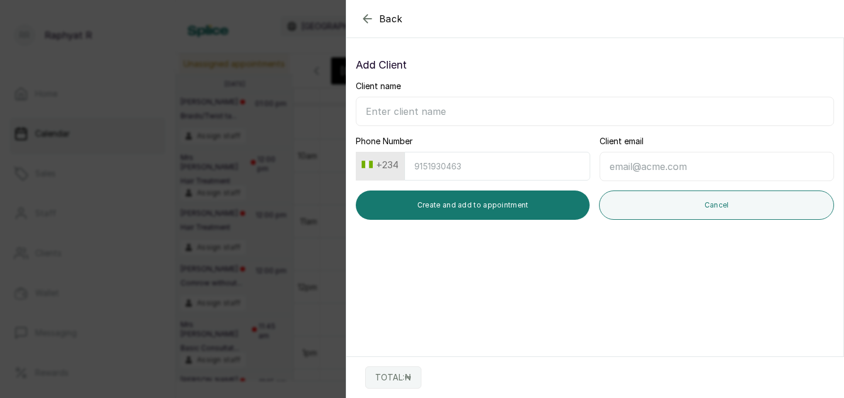
click at [458, 105] on input "Client name" at bounding box center [595, 111] width 478 height 29
type input "m"
type input "Mrs [PERSON_NAME]"
click at [451, 161] on input "Phone Number" at bounding box center [497, 166] width 186 height 29
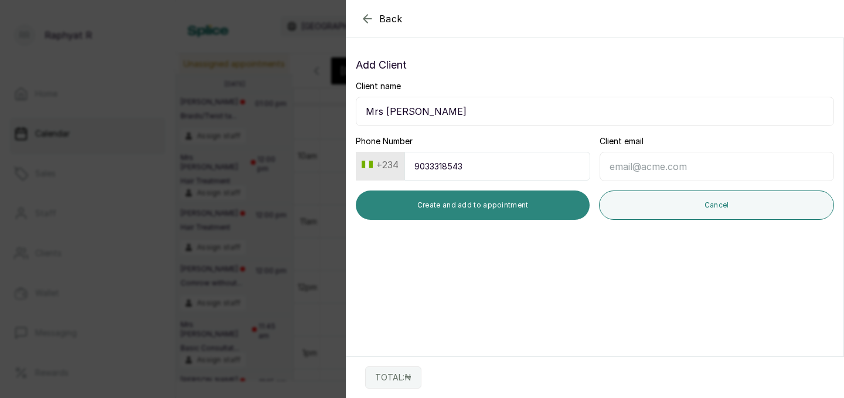
type input "9033318543"
click at [506, 207] on button "Create and add to appointment" at bounding box center [473, 204] width 234 height 29
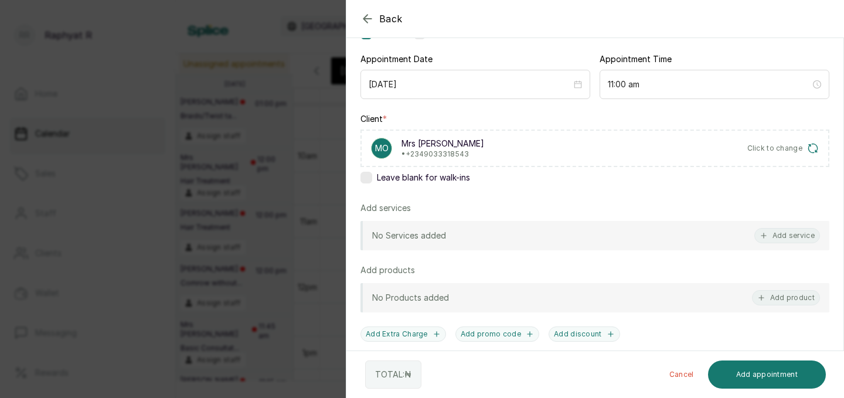
scroll to position [166, 0]
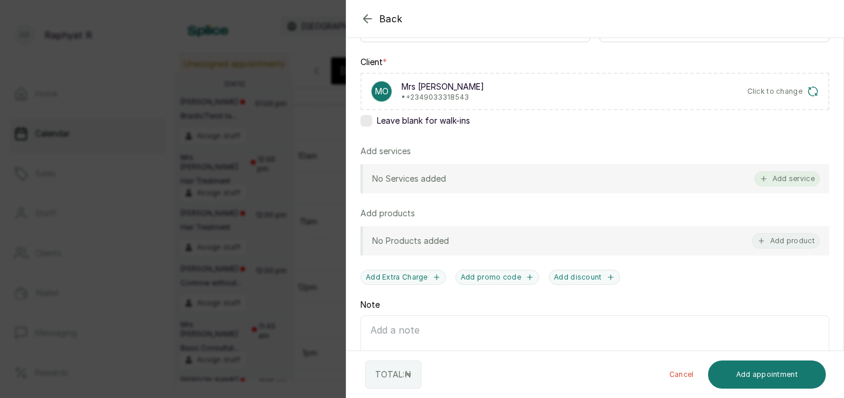
click at [773, 180] on button "Add service" at bounding box center [787, 178] width 66 height 15
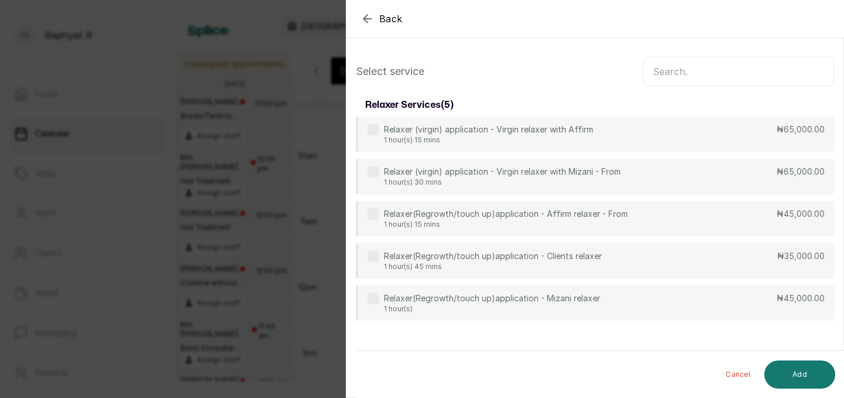
scroll to position [0, 0]
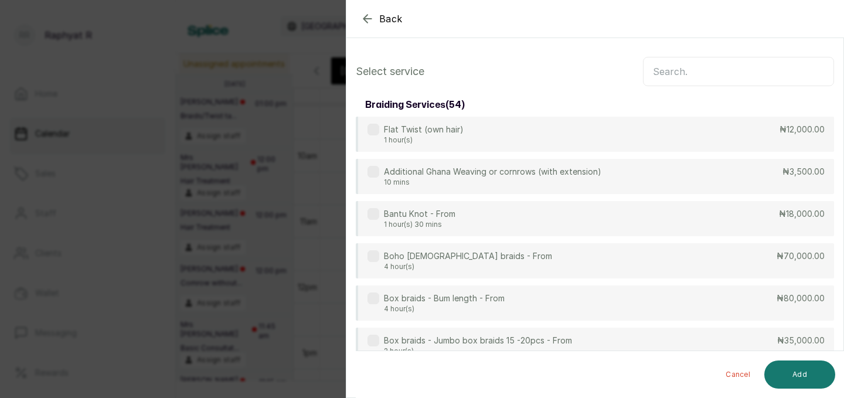
click at [658, 66] on input "text" at bounding box center [738, 71] width 191 height 29
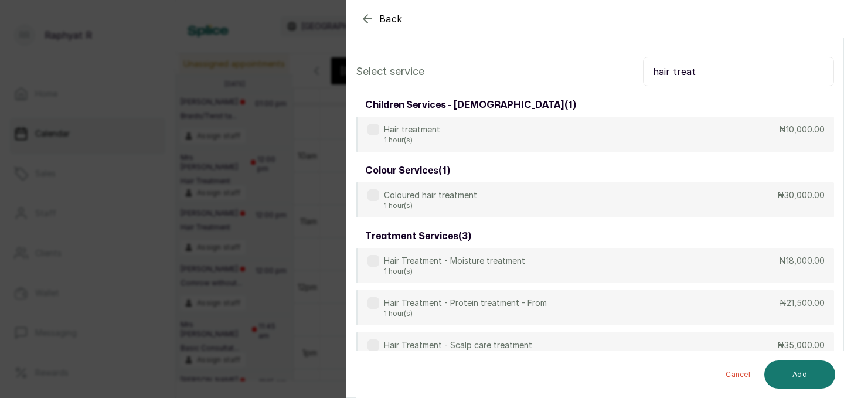
click at [534, 156] on div "children services - [DEMOGRAPHIC_DATA] ( 1 ) Hair treatment 1 hour(s) ₦10,000.0…" at bounding box center [595, 230] width 478 height 274
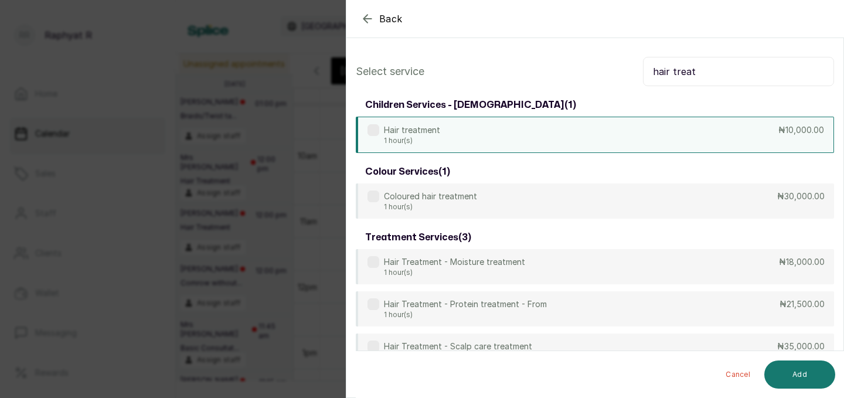
click at [579, 128] on div "Hair treatment 1 hour(s) ₦10,000.00" at bounding box center [595, 135] width 478 height 36
click at [700, 69] on input "hair treat" at bounding box center [738, 71] width 191 height 29
type input "h"
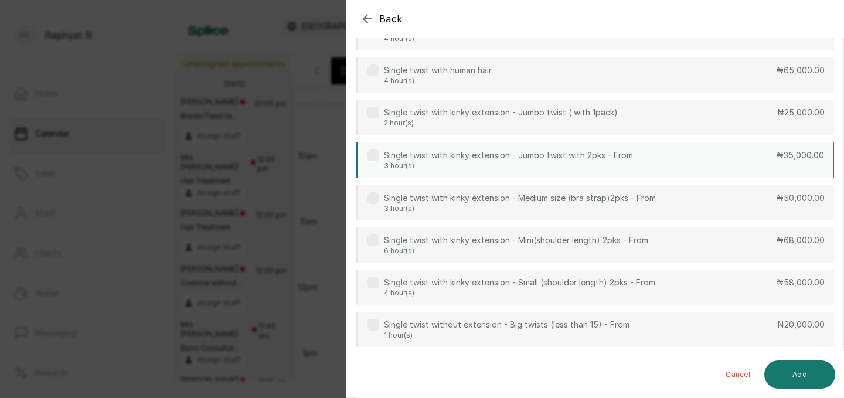
scroll to position [144, 0]
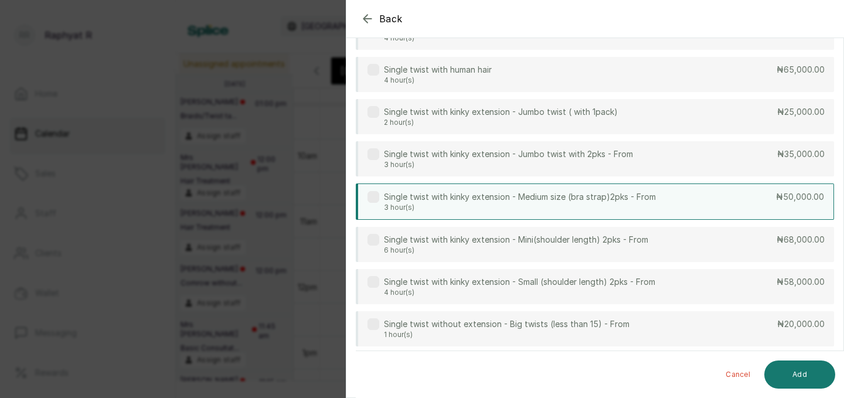
type input "single"
click at [593, 209] on p "3 hour(s)" at bounding box center [520, 207] width 272 height 9
click at [794, 355] on div "Cancel Add" at bounding box center [605, 374] width 498 height 47
click at [798, 371] on button "Add" at bounding box center [799, 374] width 71 height 28
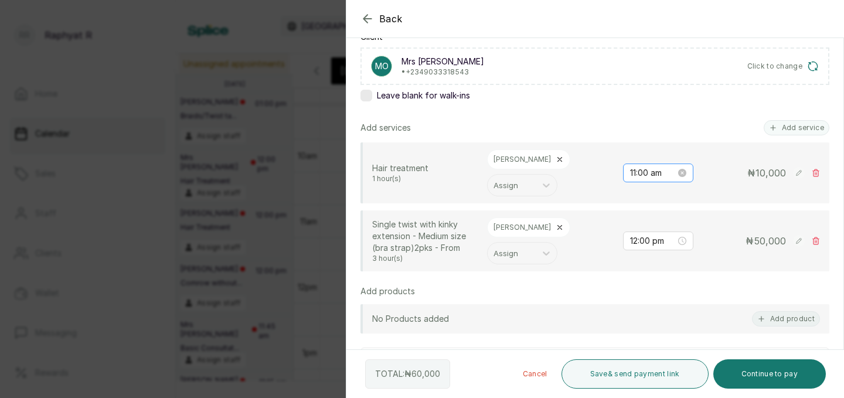
scroll to position [214, 0]
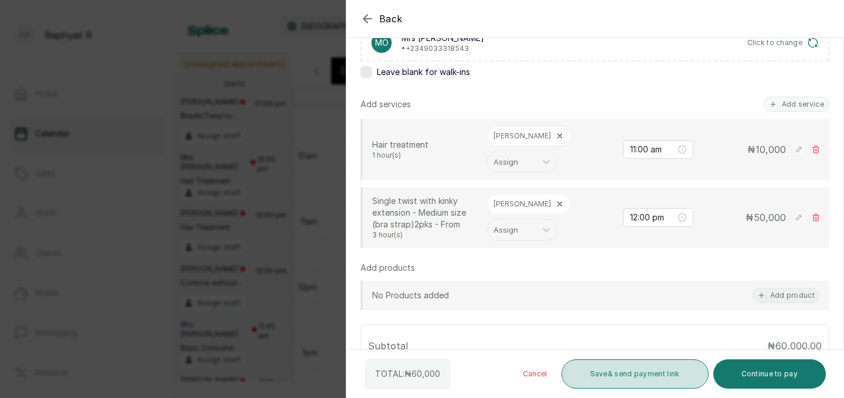
click at [632, 375] on button "Save & send payment link" at bounding box center [634, 373] width 147 height 29
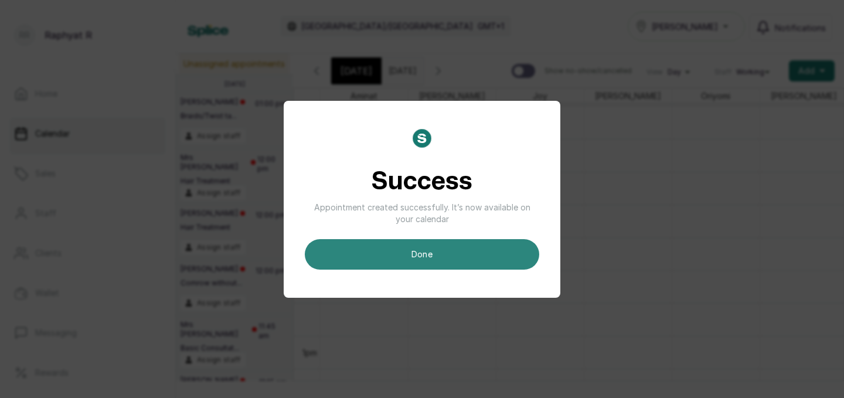
click at [487, 252] on button "done" at bounding box center [422, 254] width 234 height 30
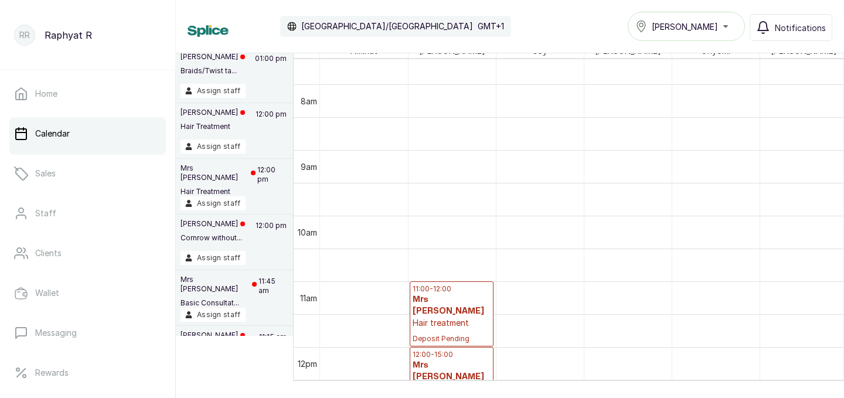
scroll to position [557, 0]
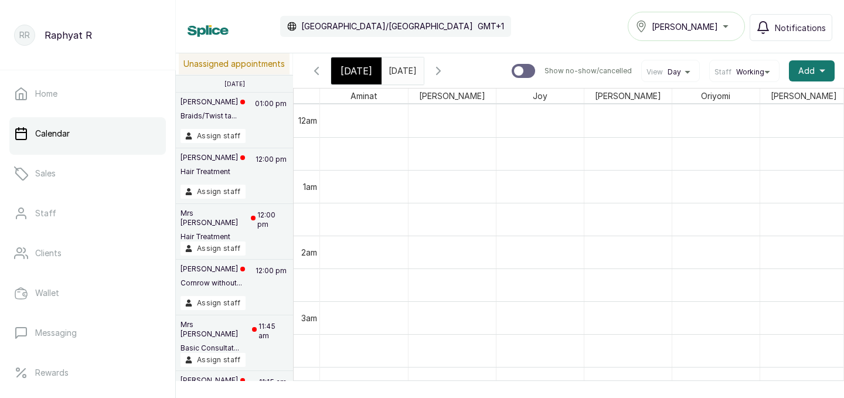
click at [401, 64] on input "[DATE]" at bounding box center [391, 68] width 19 height 20
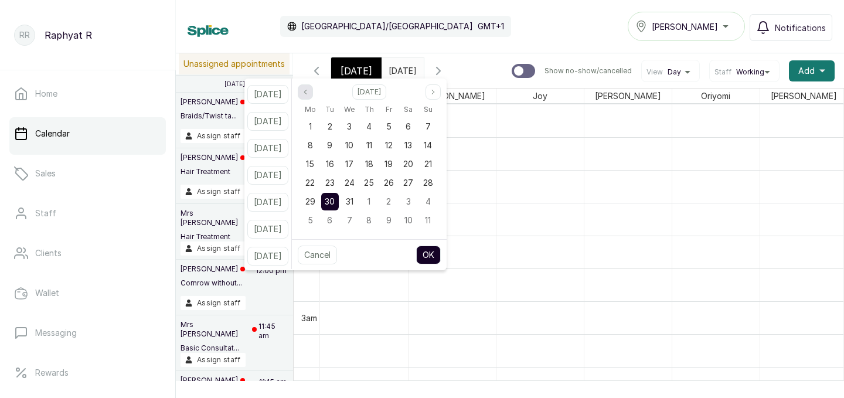
click at [312, 88] on button "Previous month" at bounding box center [305, 91] width 15 height 15
click at [309, 88] on icon "page previous" at bounding box center [305, 91] width 7 height 7
click at [412, 162] on span "16" at bounding box center [408, 164] width 8 height 10
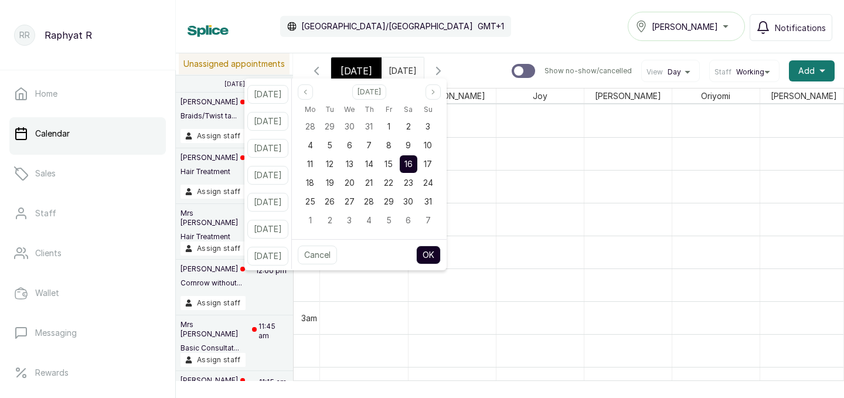
click at [441, 240] on div "Cancel OK" at bounding box center [369, 254] width 155 height 31
click at [441, 252] on button "OK" at bounding box center [428, 254] width 25 height 19
type input "[DATE]"
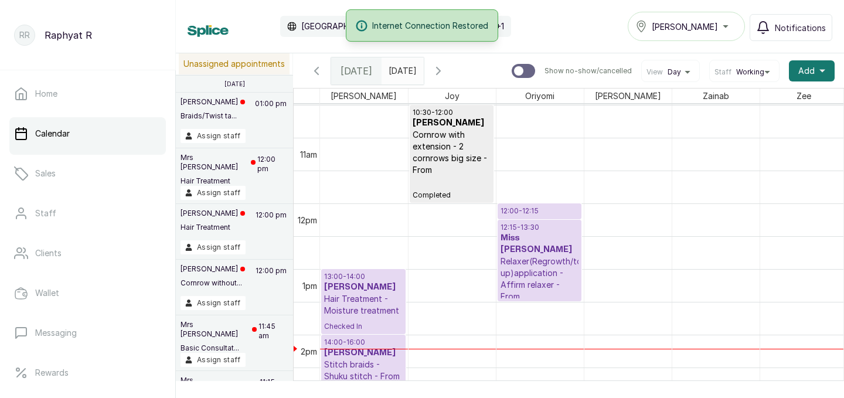
scroll to position [709, 0]
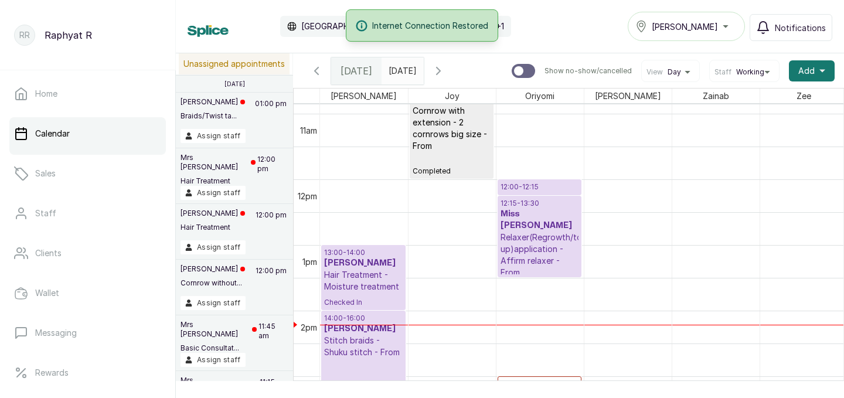
click at [530, 189] on p "12:00 - 12:15" at bounding box center [539, 186] width 78 height 9
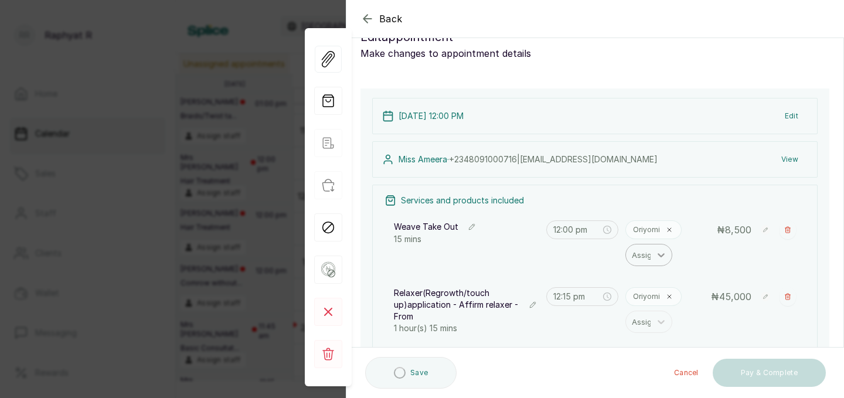
scroll to position [135, 0]
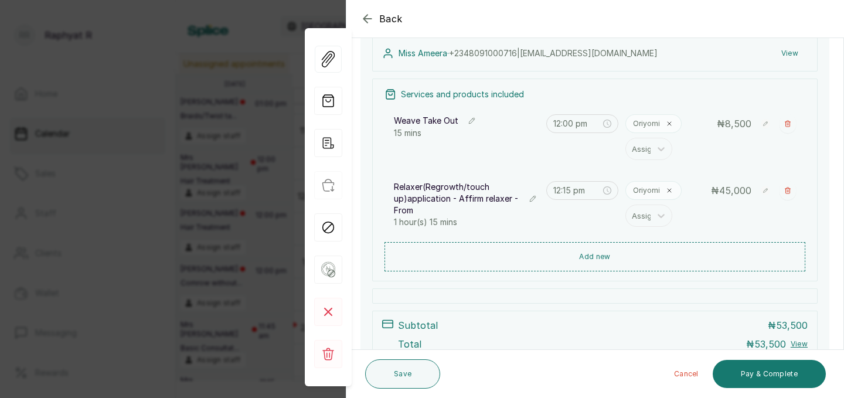
click at [768, 194] on icon at bounding box center [764, 190] width 9 height 9
type input "4"
type input "3"
type input "25,000"
click at [743, 216] on rect at bounding box center [744, 212] width 11 height 11
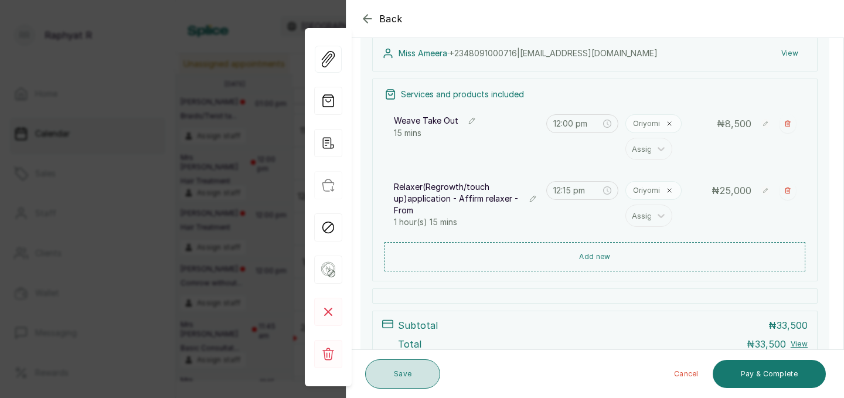
click at [409, 377] on button "Save" at bounding box center [402, 373] width 75 height 29
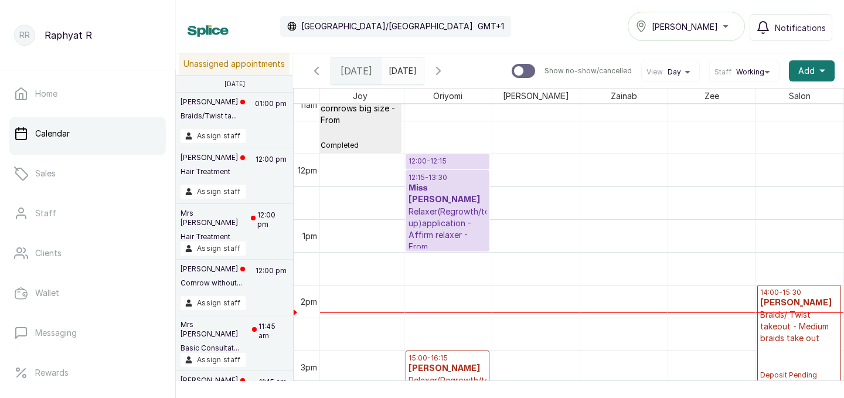
scroll to position [773, 0]
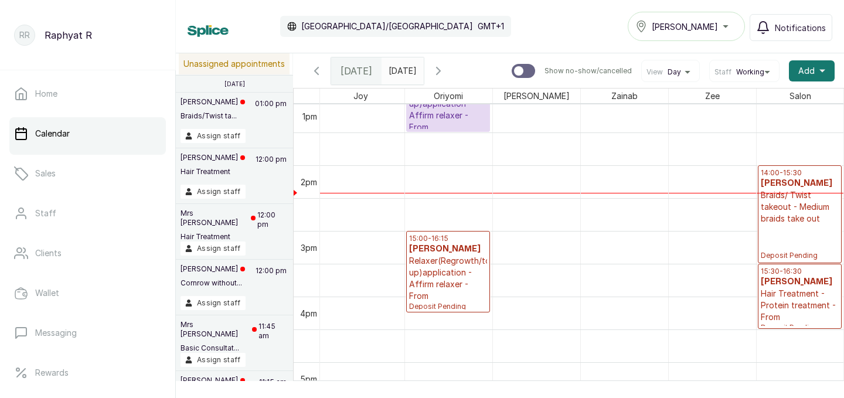
click at [792, 172] on p "14:00 - 15:30" at bounding box center [799, 172] width 78 height 9
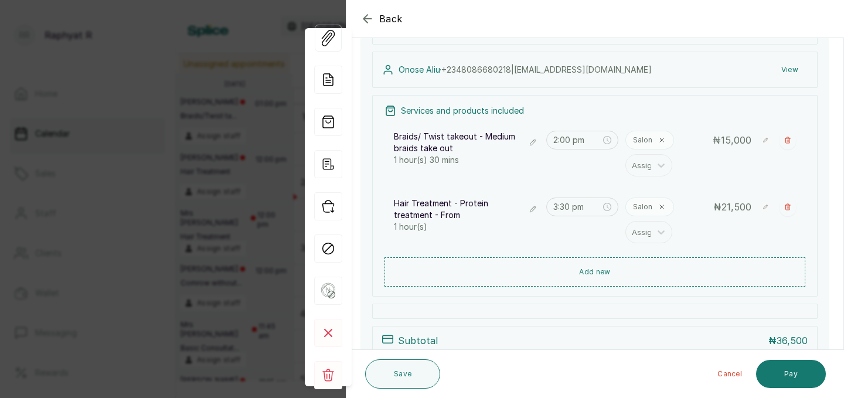
scroll to position [123, 0]
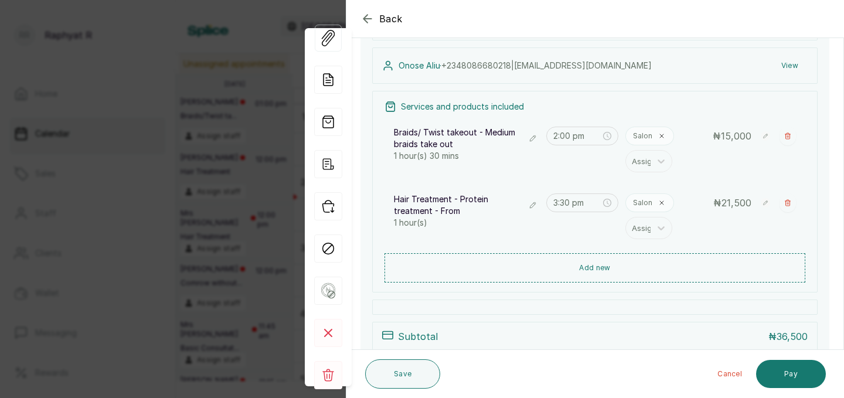
click at [363, 19] on icon "button" at bounding box center [367, 19] width 8 height 8
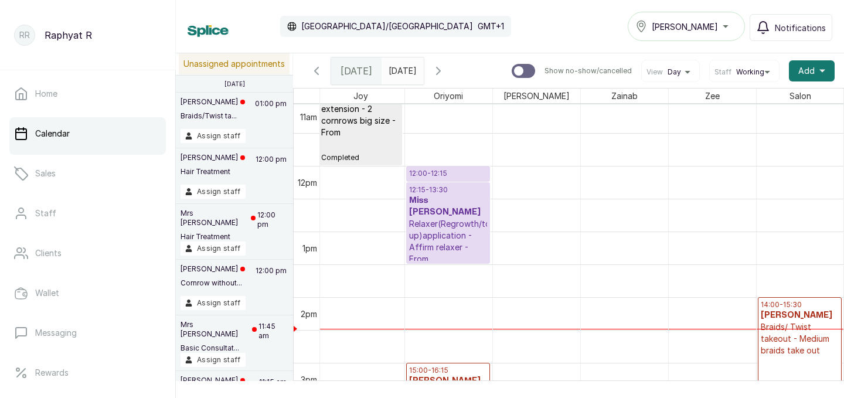
scroll to position [710, 0]
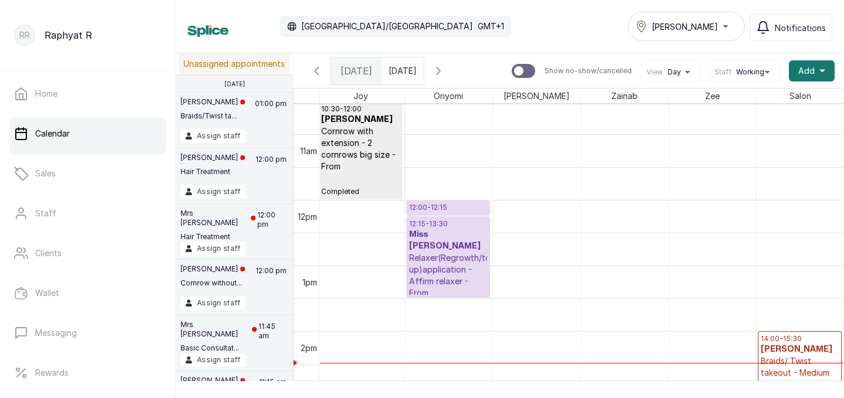
click at [449, 252] on p "Relaxer(Regrowth/touch up)application - Affirm relaxer - From" at bounding box center [448, 275] width 78 height 47
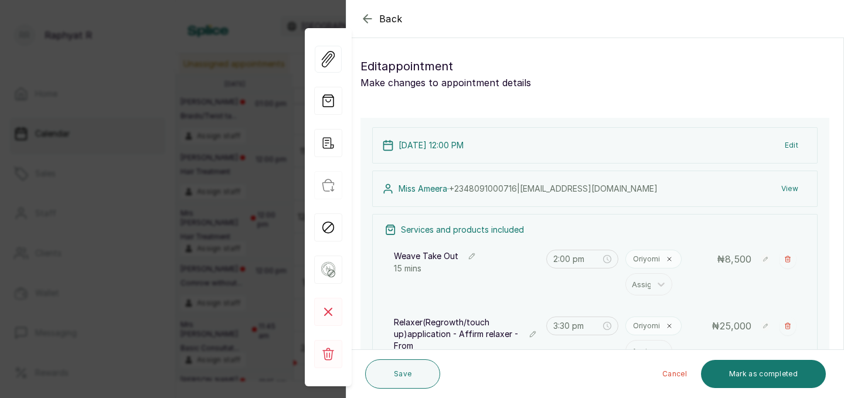
type input "12:00 pm"
type input "12:15 pm"
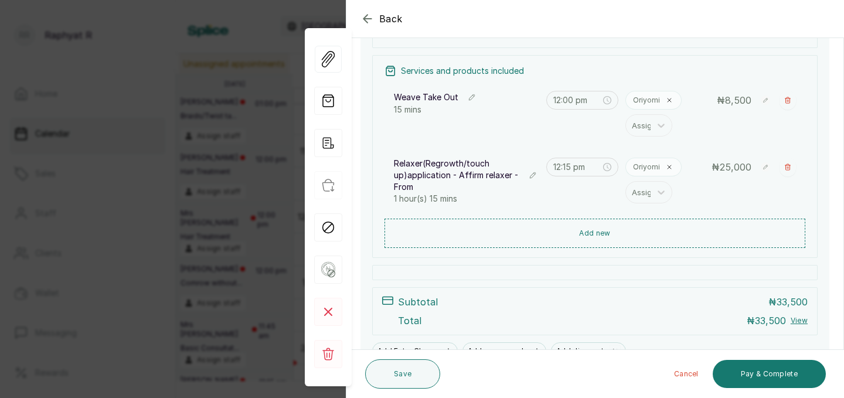
scroll to position [182, 0]
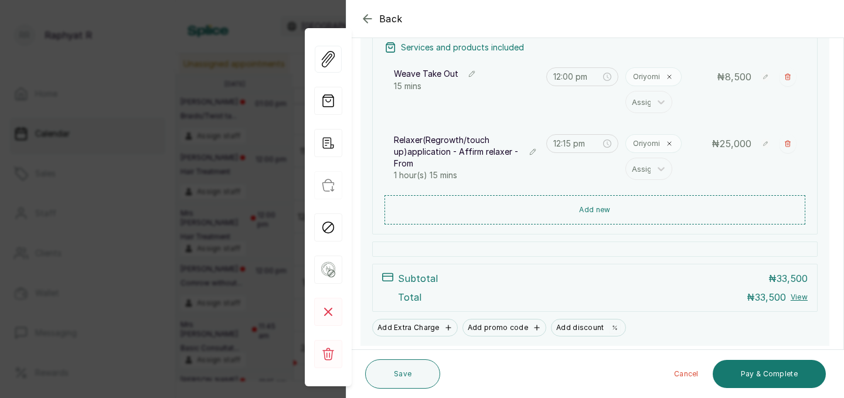
click at [730, 143] on span "25,000" at bounding box center [735, 144] width 32 height 12
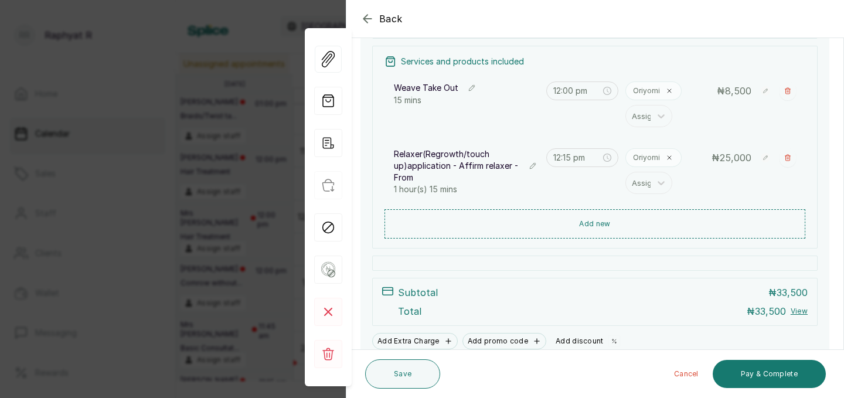
scroll to position [148, 0]
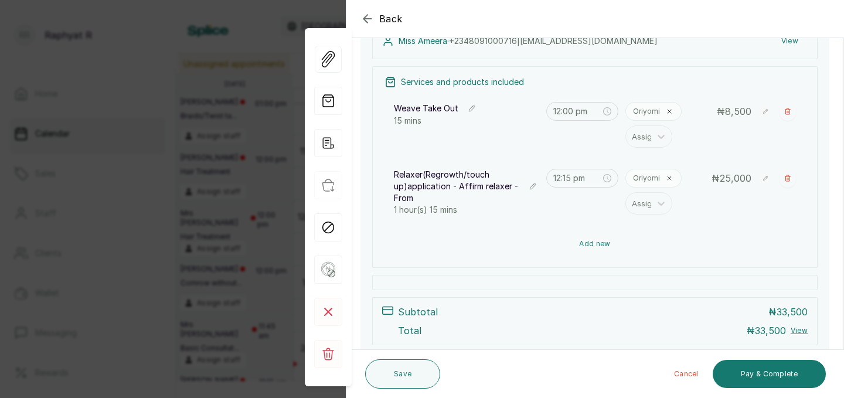
click at [599, 245] on button "Add new" at bounding box center [594, 244] width 421 height 28
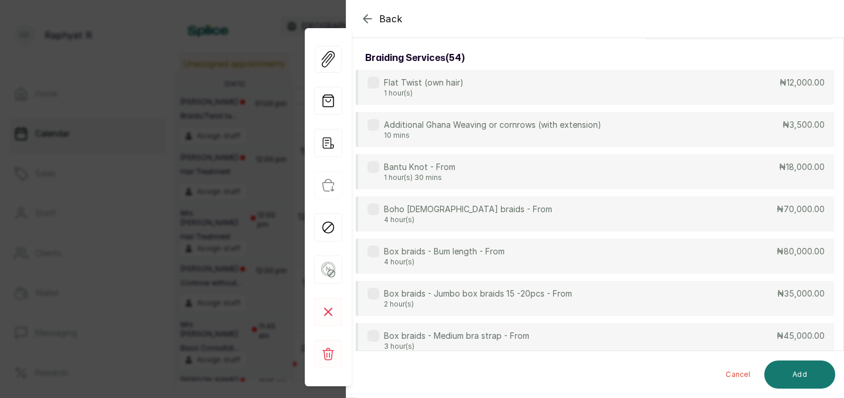
scroll to position [0, 0]
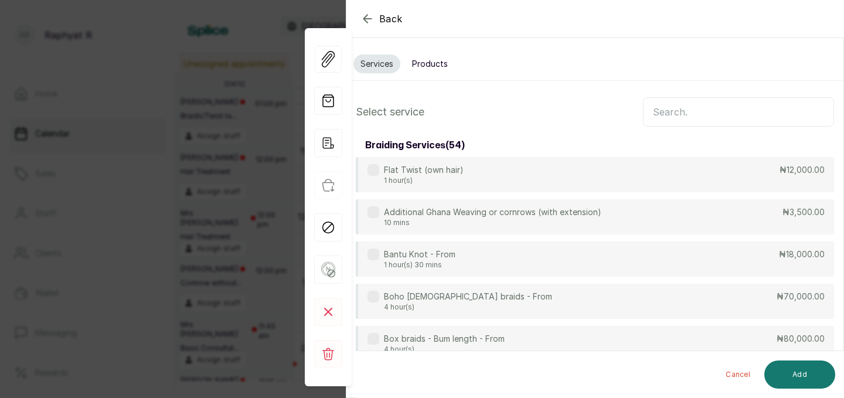
click at [659, 108] on input "text" at bounding box center [738, 111] width 191 height 29
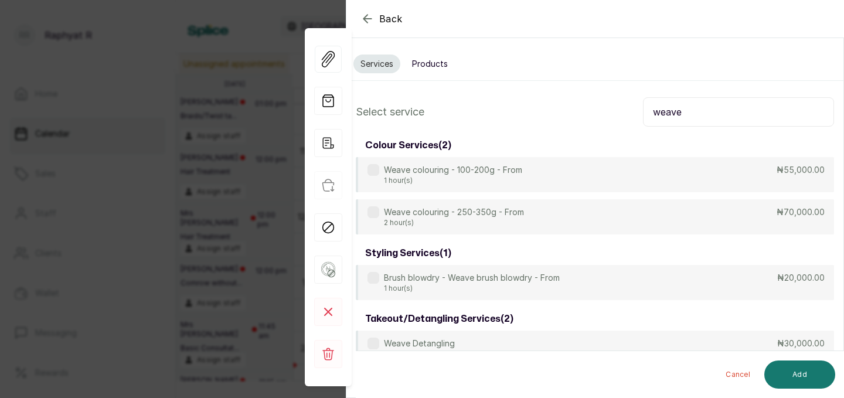
type input "weave"
click at [372, 16] on icon "button" at bounding box center [367, 19] width 14 height 14
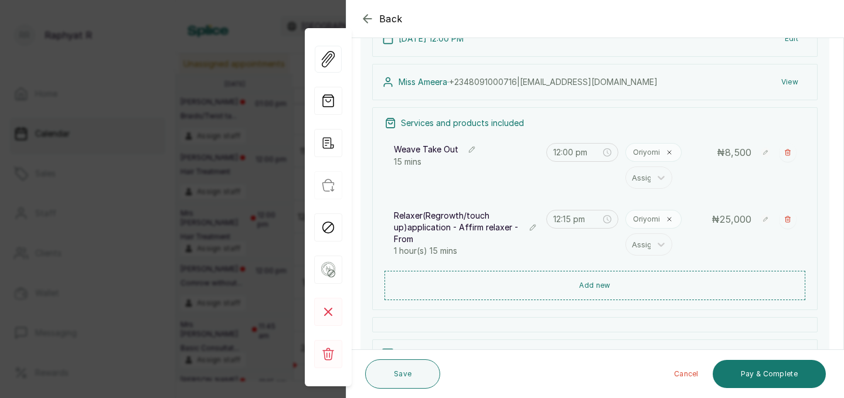
scroll to position [114, 0]
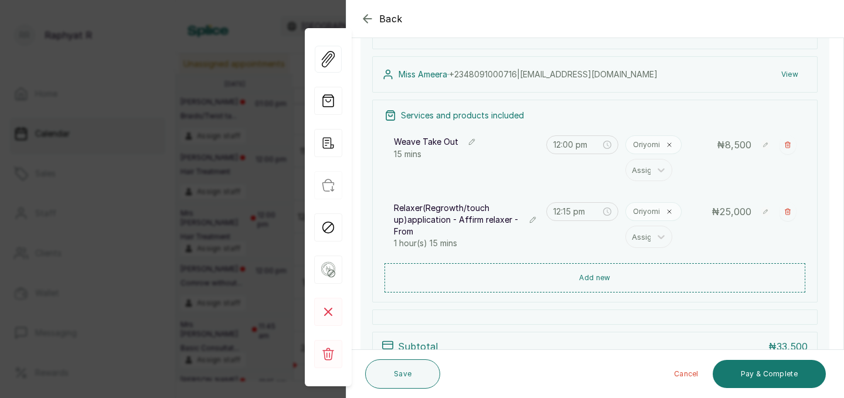
click at [732, 211] on span "25,000" at bounding box center [735, 212] width 32 height 12
click at [769, 213] on rect at bounding box center [764, 211] width 9 height 9
type input "2"
type input "30,000"
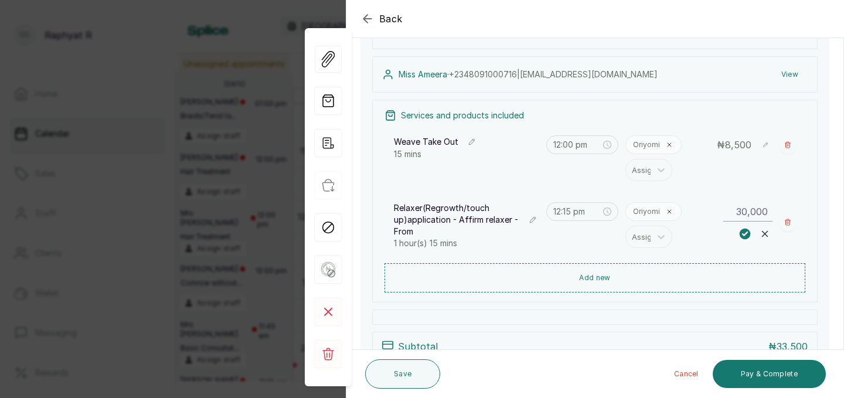
click at [744, 234] on icon at bounding box center [744, 234] width 5 height 4
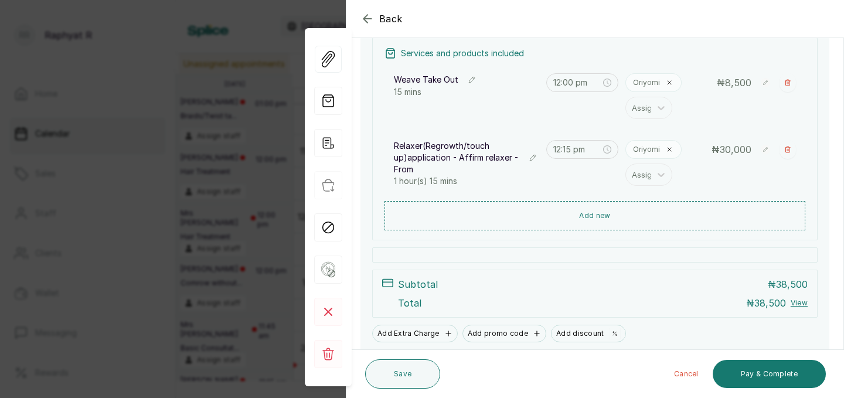
scroll to position [175, 0]
click at [767, 152] on rect at bounding box center [764, 150] width 9 height 9
type input "3"
type input "28,000"
click at [742, 173] on icon at bounding box center [744, 174] width 5 height 4
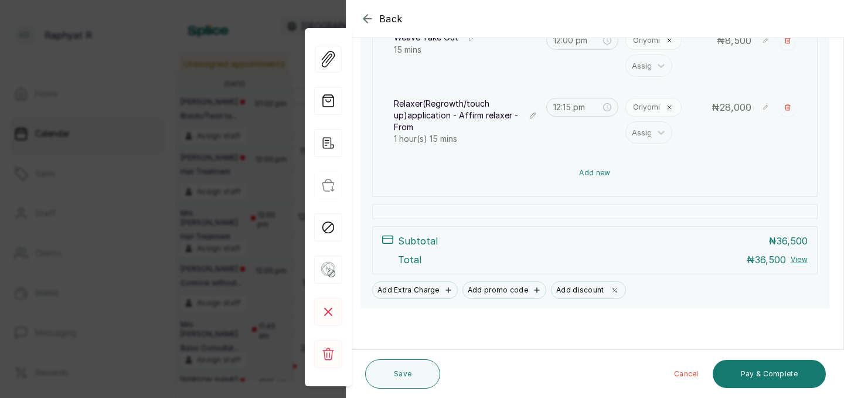
scroll to position [219, 0]
click at [611, 168] on button "Add new" at bounding box center [594, 173] width 421 height 28
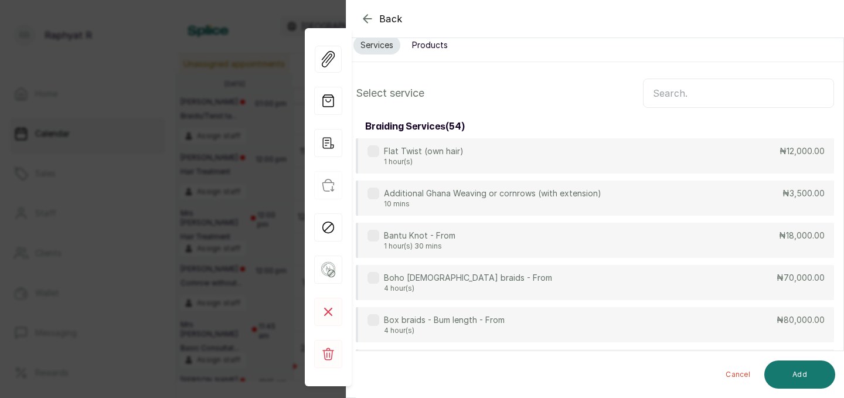
scroll to position [0, 0]
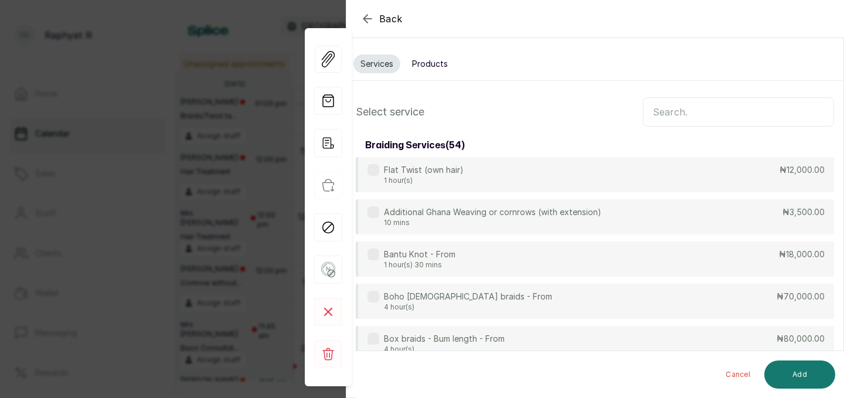
click at [656, 109] on input "text" at bounding box center [738, 111] width 191 height 29
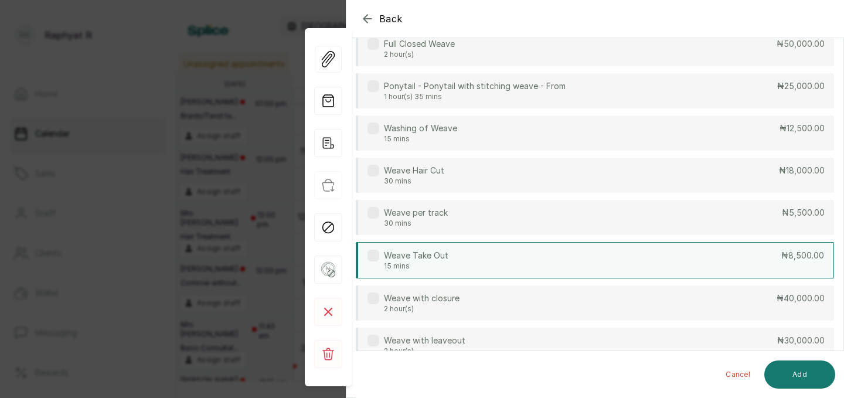
scroll to position [404, 0]
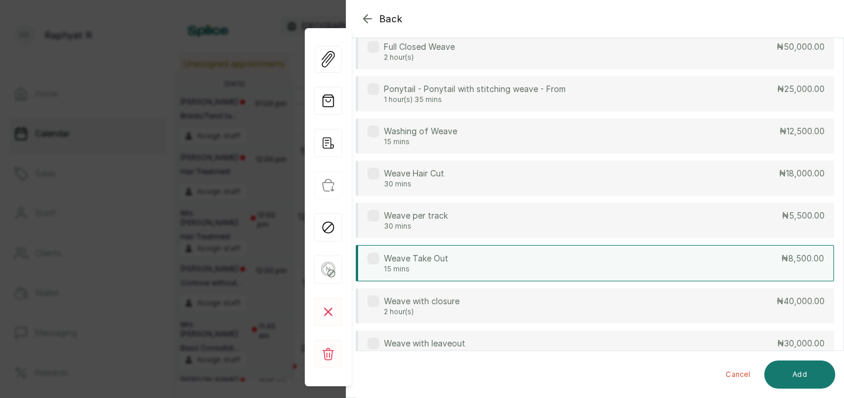
type input "weave"
click at [605, 140] on div "Washing of Weave 15 mins ₦12,500.00" at bounding box center [595, 135] width 478 height 35
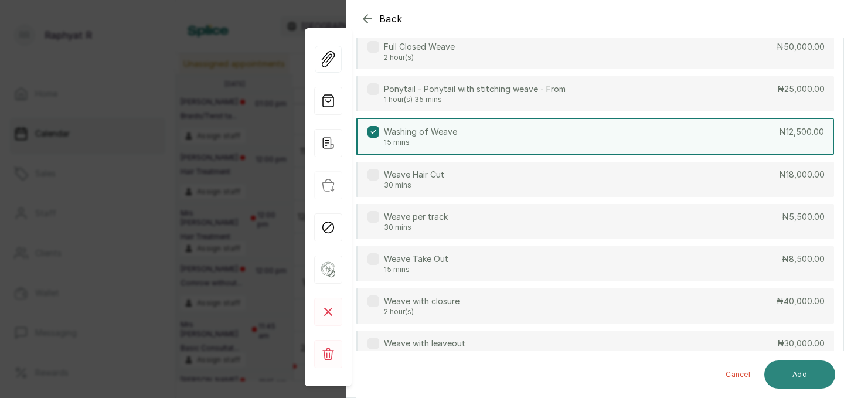
click at [790, 373] on button "Add" at bounding box center [799, 374] width 71 height 28
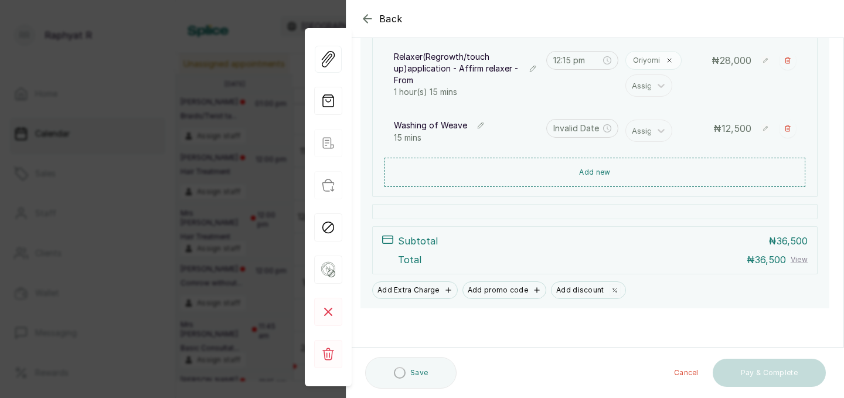
scroll to position [265, 0]
type input "1:30 pm"
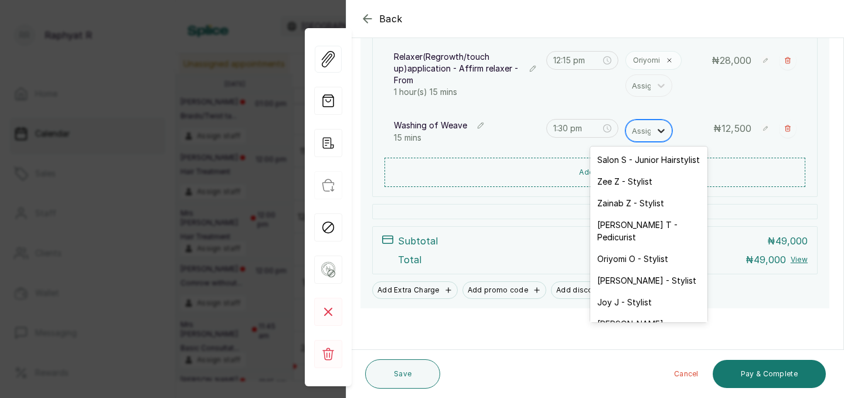
click at [660, 129] on icon at bounding box center [661, 131] width 12 height 12
click at [654, 158] on div "Salon S - Junior Hairstylist" at bounding box center [648, 160] width 117 height 22
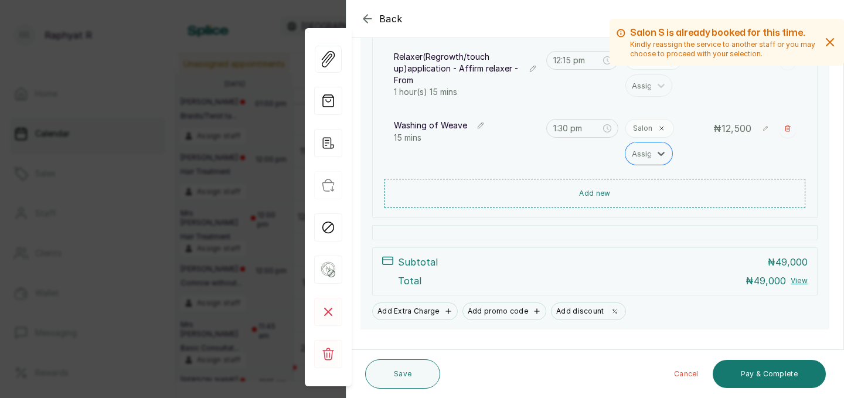
scroll to position [286, 0]
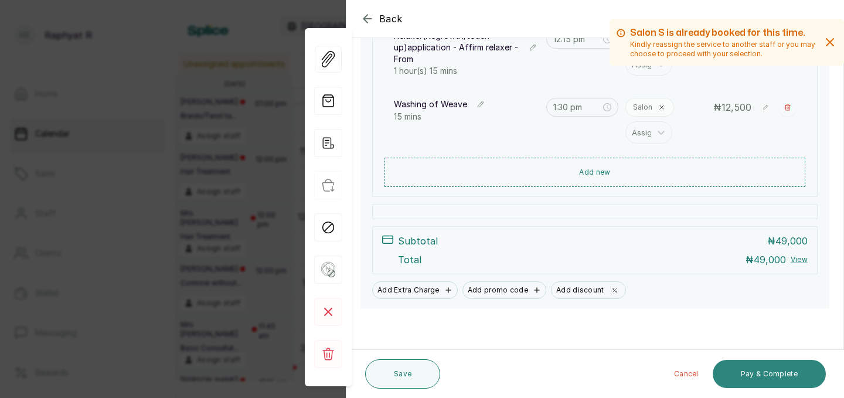
click at [769, 369] on button "Pay & Complete" at bounding box center [768, 374] width 113 height 28
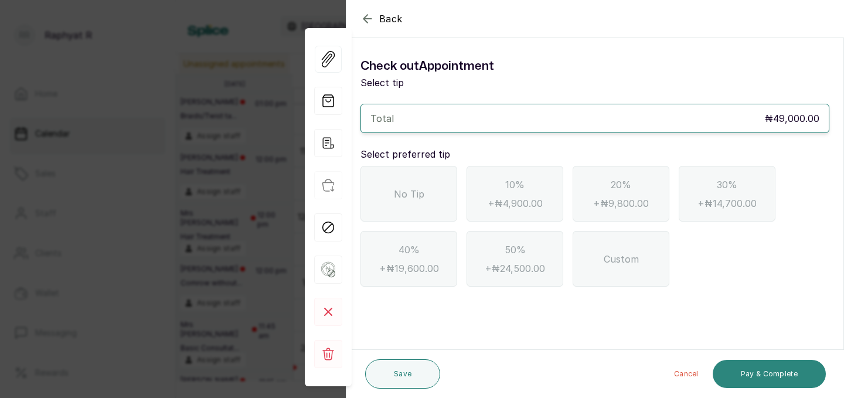
scroll to position [0, 0]
click at [409, 188] on span "No Tip" at bounding box center [409, 194] width 30 height 14
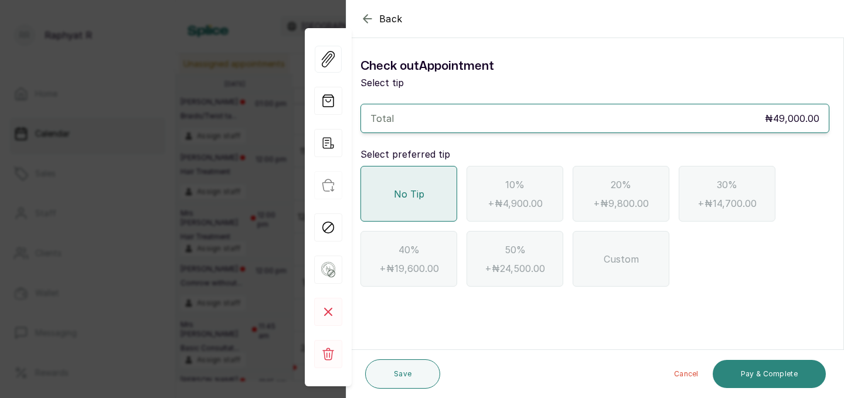
click at [756, 370] on button "Pay & Complete" at bounding box center [768, 374] width 113 height 28
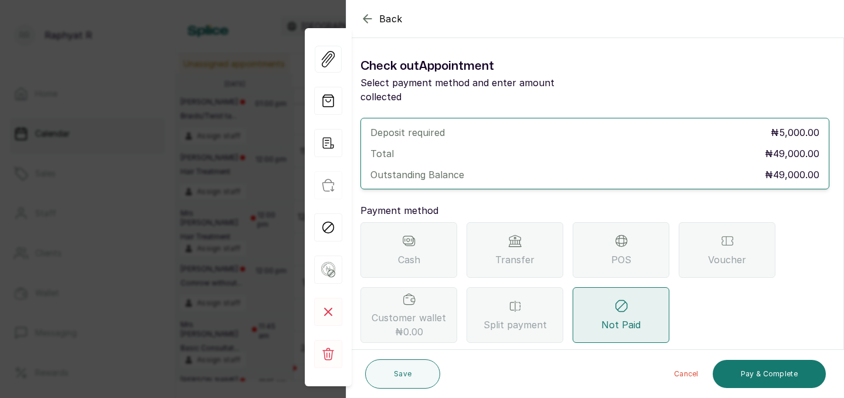
click at [628, 232] on div "POS" at bounding box center [620, 250] width 97 height 56
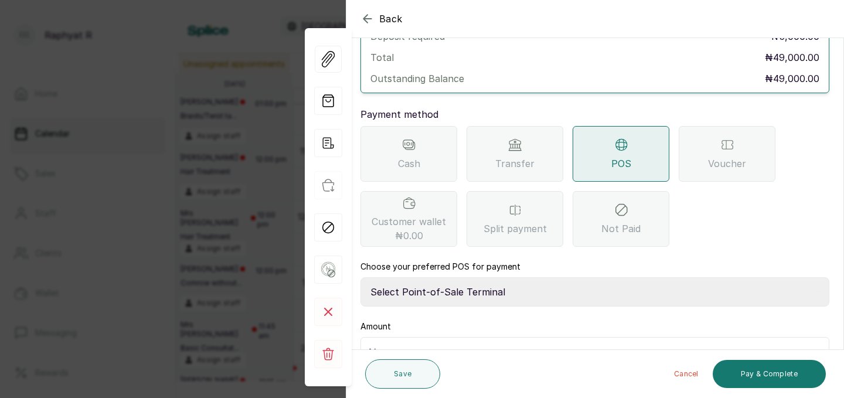
scroll to position [152, 0]
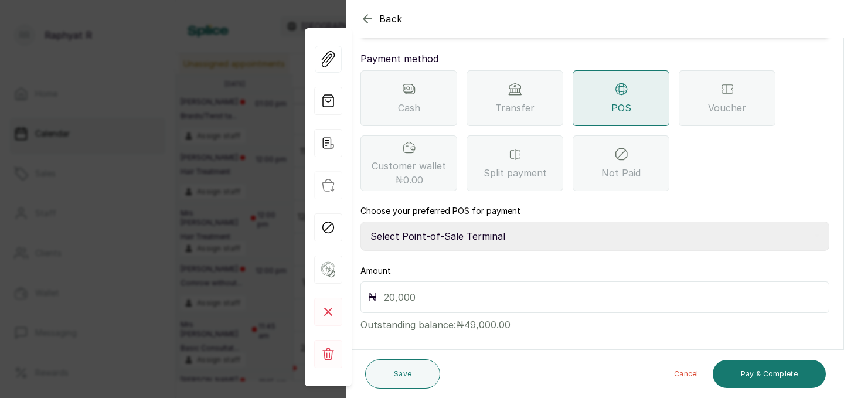
click at [430, 221] on select "Select Point-of-Sale Terminal Traction Providus Bank" at bounding box center [594, 235] width 469 height 29
select select "b1594abb-eea2-48ba-bf5f-ff0754569b84"
click at [393, 289] on input "text" at bounding box center [603, 297] width 438 height 16
type input "49,000"
click at [781, 368] on button "Pay & Complete" at bounding box center [768, 374] width 113 height 28
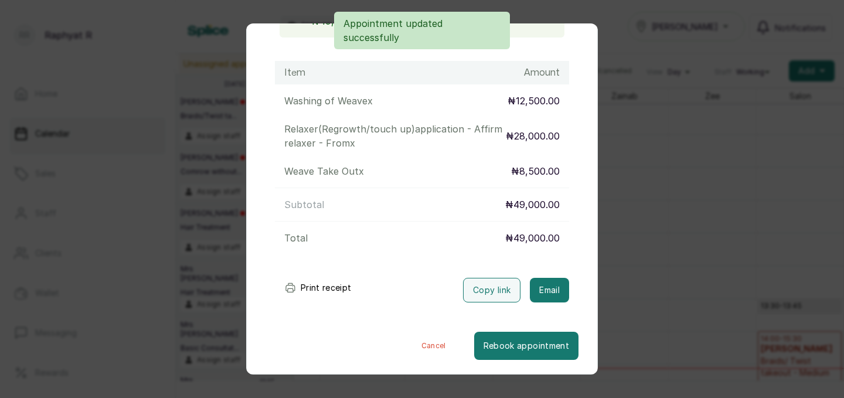
scroll to position [0, 0]
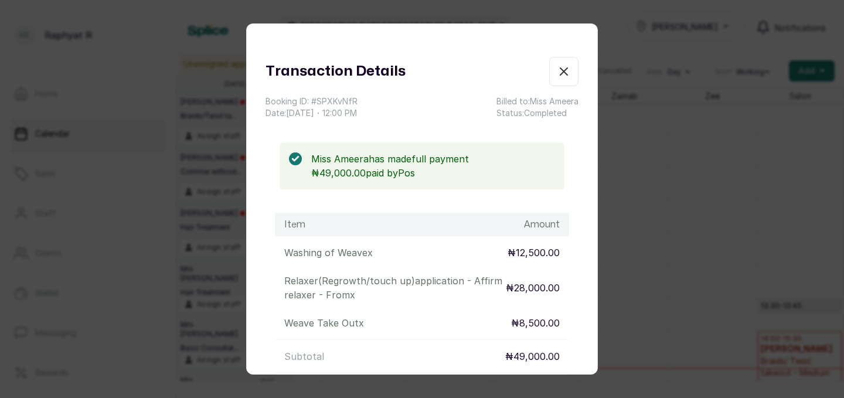
click at [566, 69] on icon "button" at bounding box center [564, 71] width 14 height 14
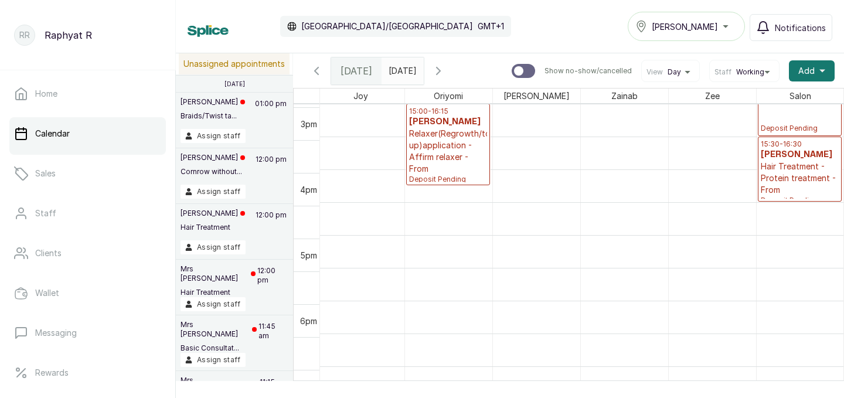
scroll to position [985, 0]
